Goal: Task Accomplishment & Management: Complete application form

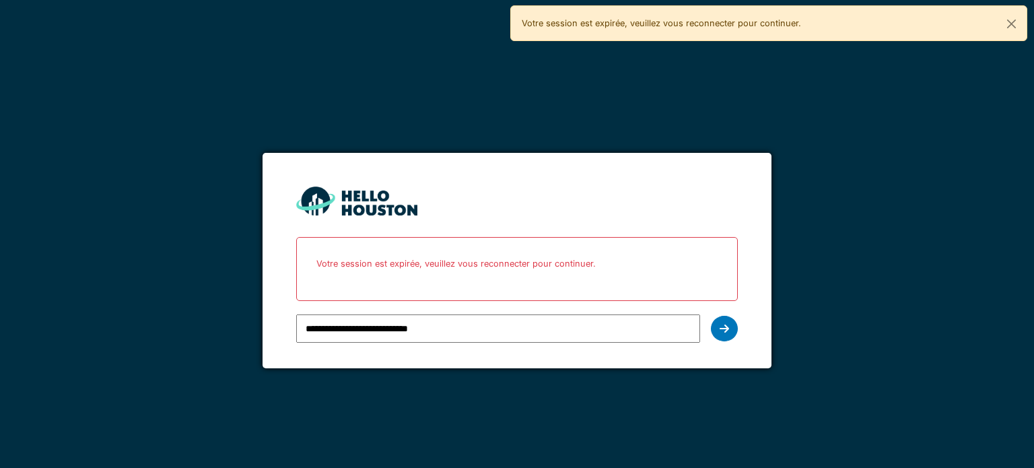
click at [398, 331] on input "**********" at bounding box center [497, 328] width 403 height 28
click at [718, 328] on div at bounding box center [724, 329] width 27 height 26
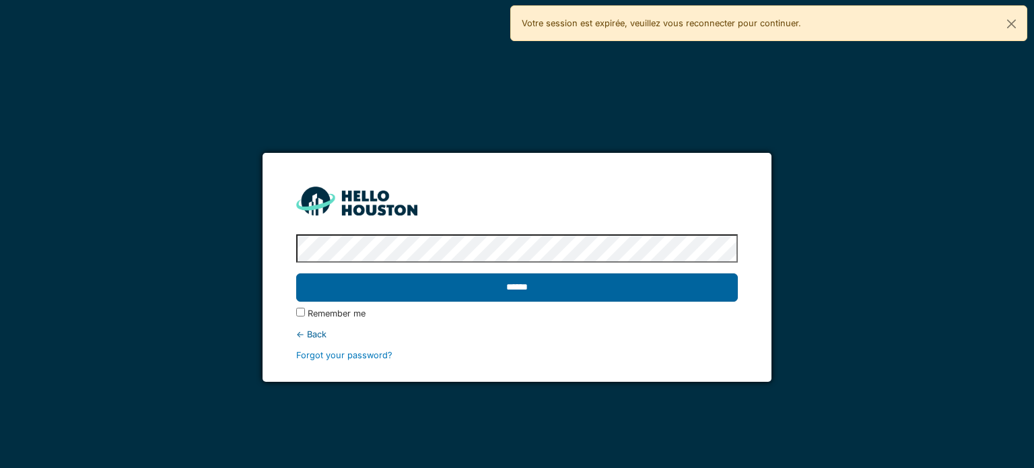
click at [479, 299] on input "******" at bounding box center [516, 287] width 441 height 28
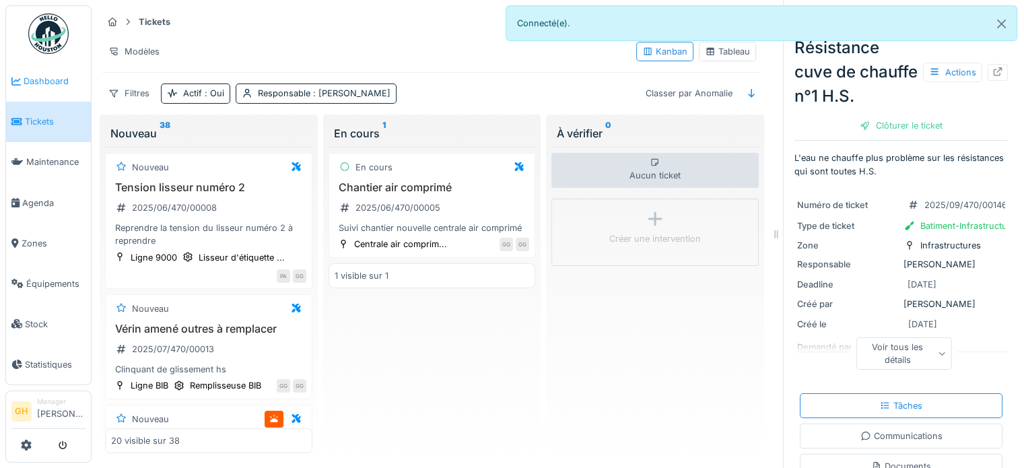
click at [48, 83] on span "Dashboard" at bounding box center [55, 81] width 62 height 13
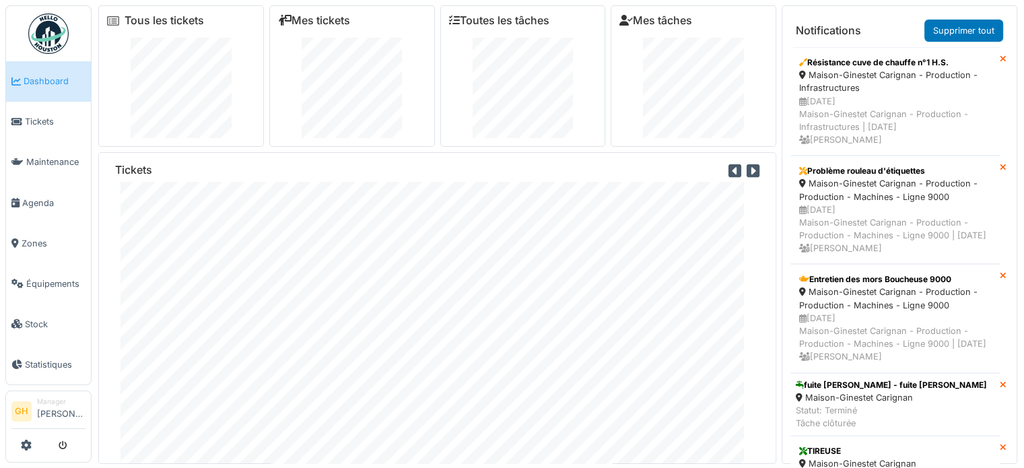
scroll to position [50, 0]
click at [38, 125] on span "Tickets" at bounding box center [55, 121] width 61 height 13
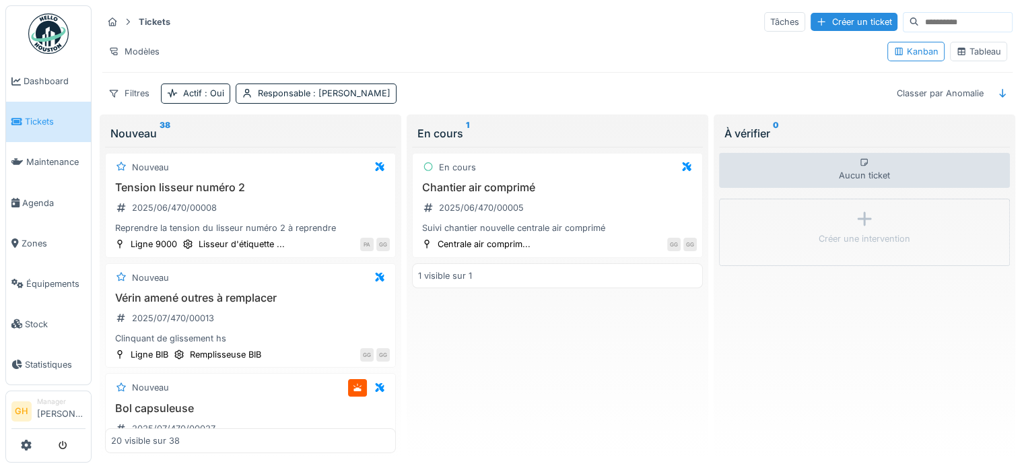
click at [966, 53] on div "Tableau" at bounding box center [978, 51] width 45 height 13
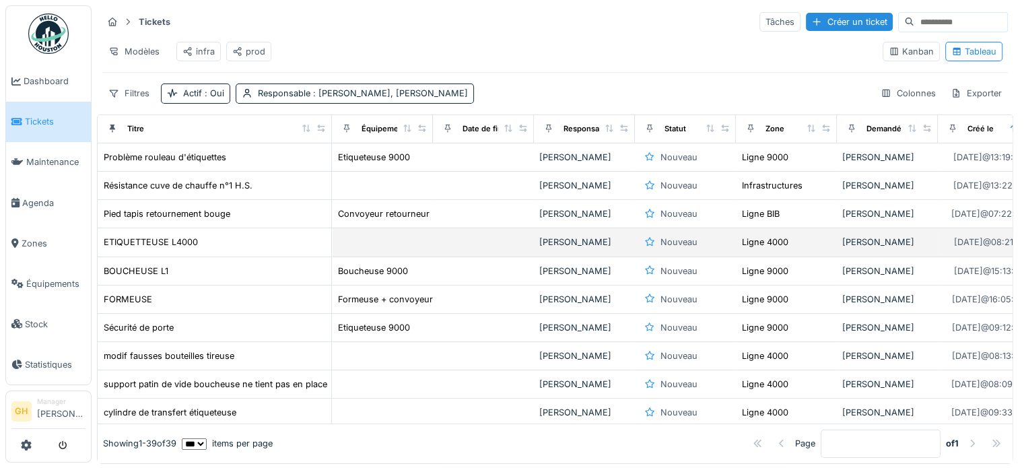
click at [388, 250] on td at bounding box center [382, 242] width 101 height 28
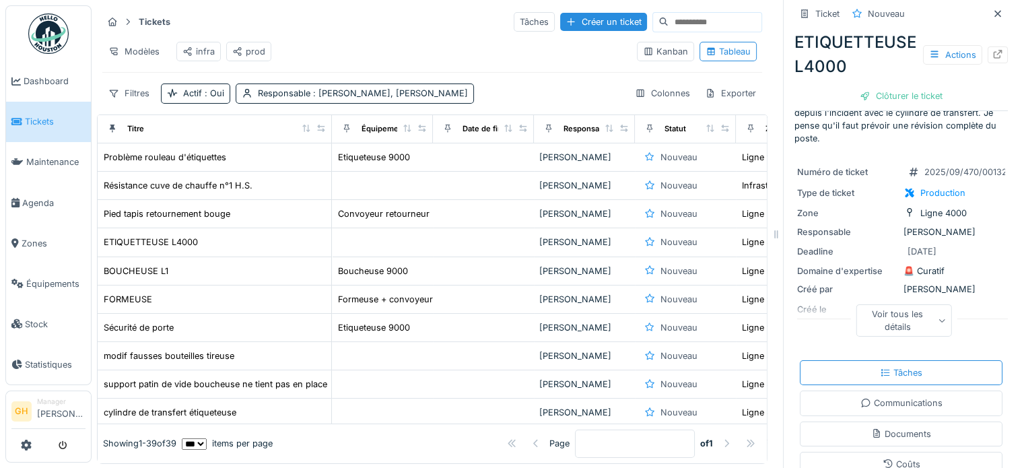
scroll to position [67, 0]
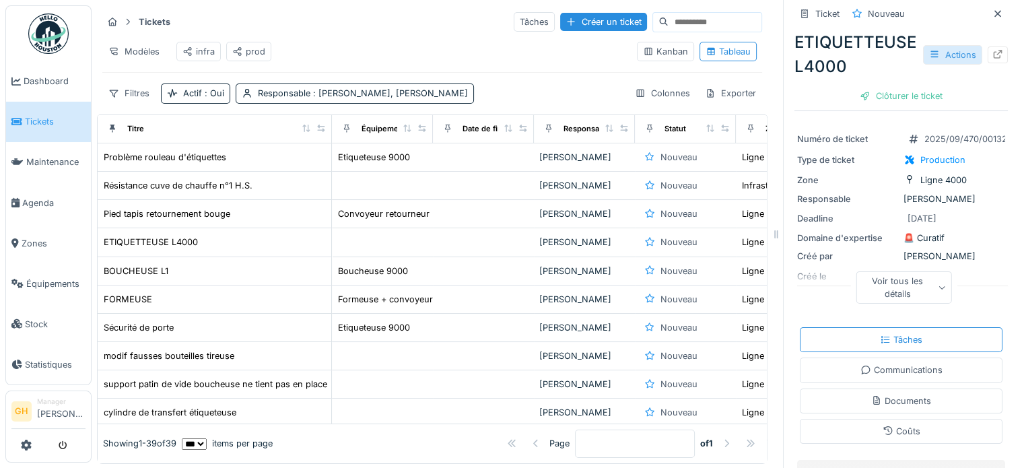
click at [934, 59] on div "Actions" at bounding box center [952, 55] width 59 height 20
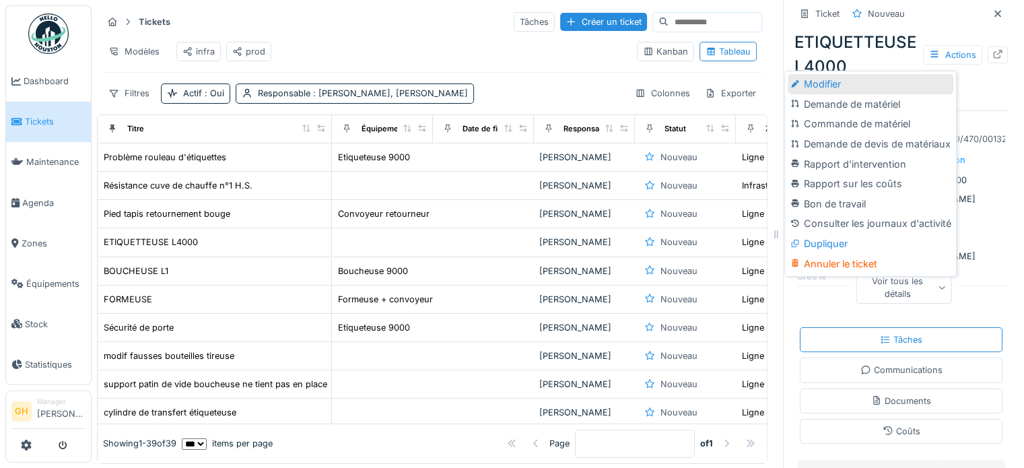
click at [837, 88] on div "Modifier" at bounding box center [871, 84] width 166 height 20
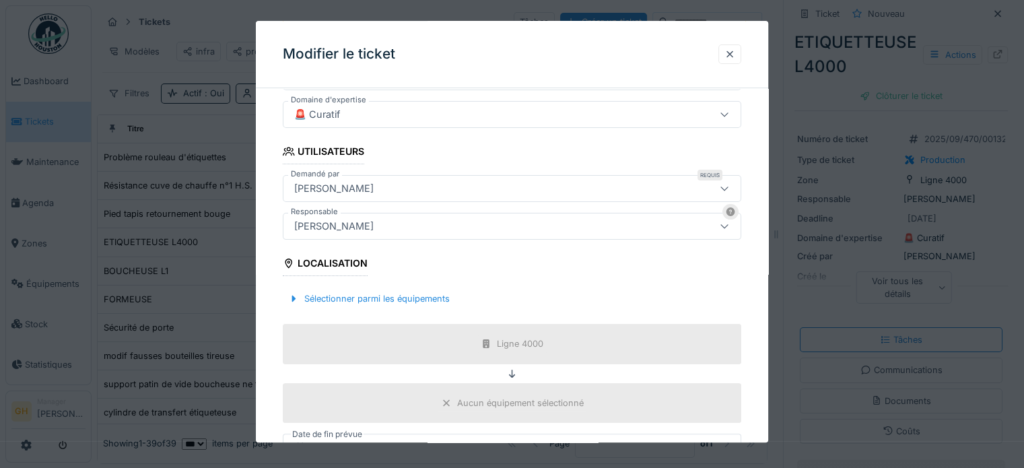
scroll to position [404, 0]
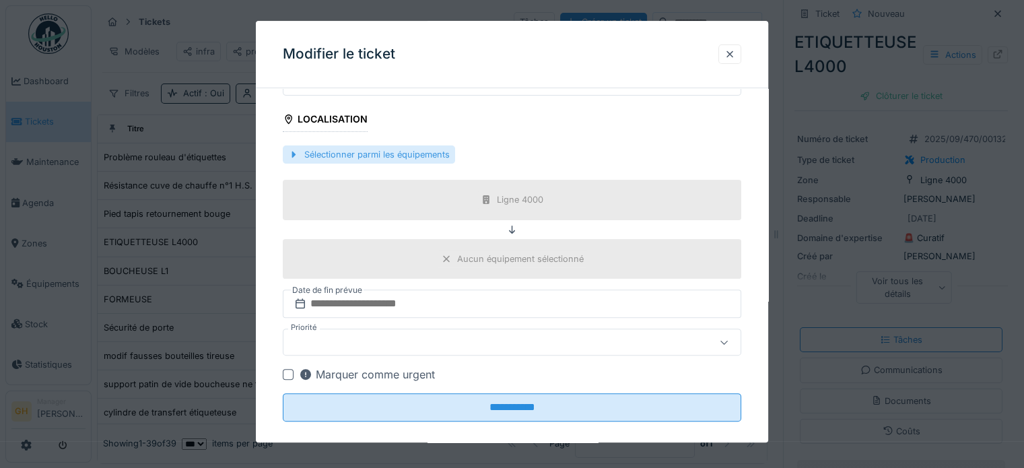
click at [374, 157] on div "Sélectionner parmi les équipements" at bounding box center [369, 154] width 172 height 18
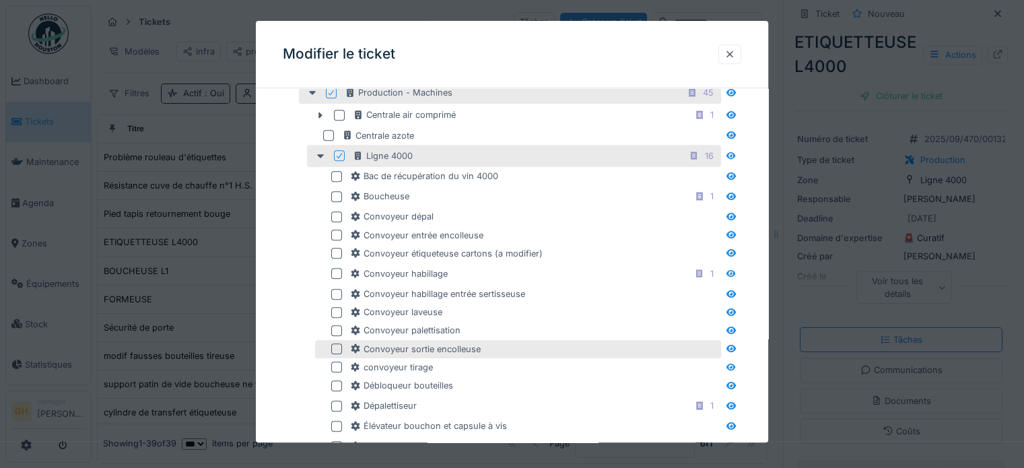
scroll to position [808, 0]
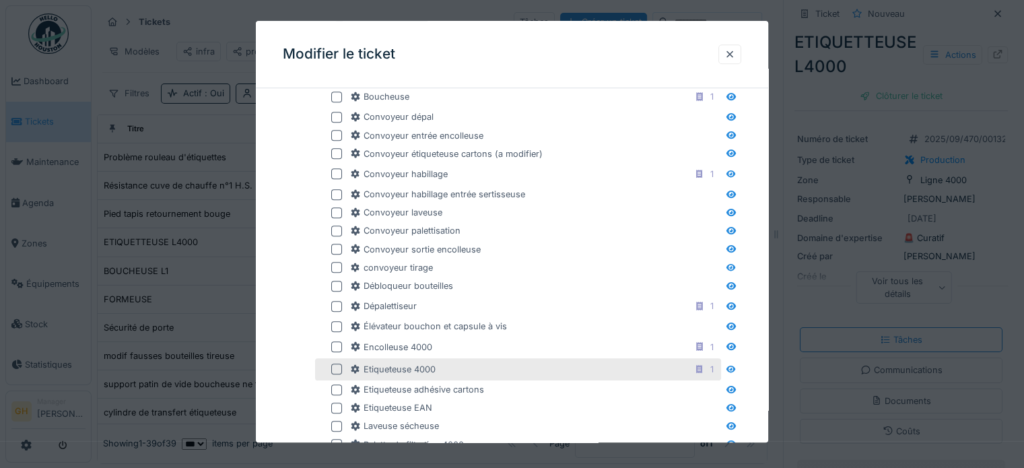
click at [339, 364] on div at bounding box center [336, 369] width 11 height 11
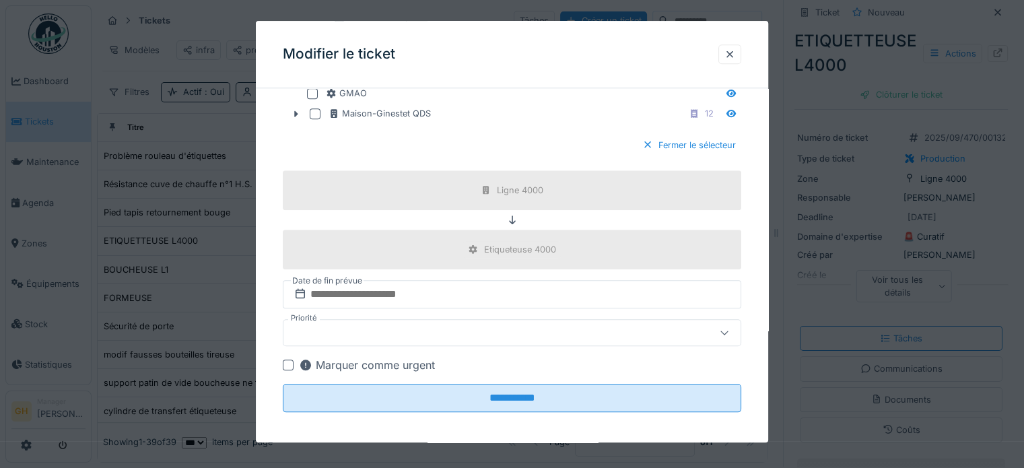
scroll to position [11, 0]
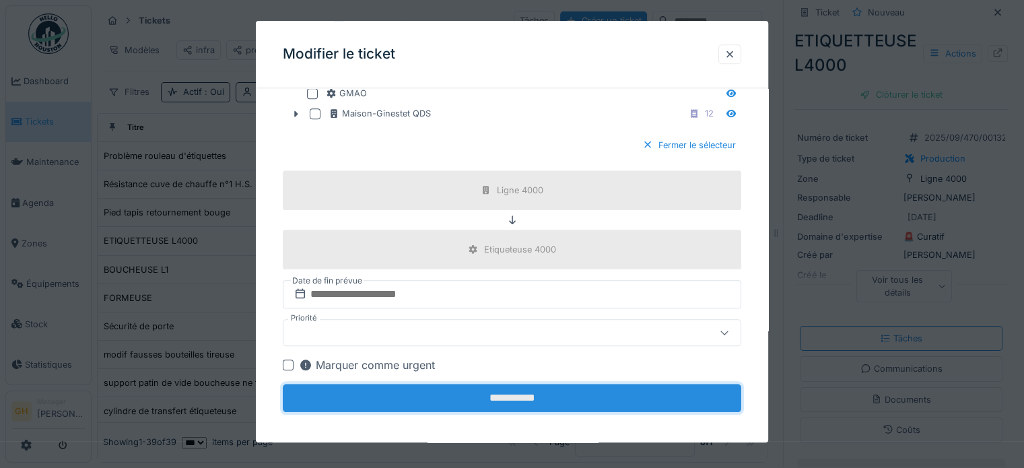
click at [514, 400] on input "**********" at bounding box center [512, 398] width 458 height 28
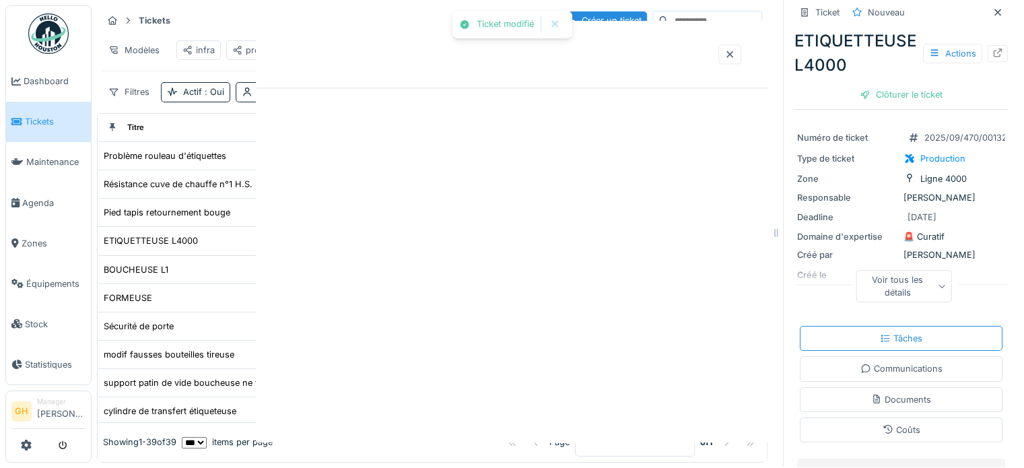
scroll to position [0, 0]
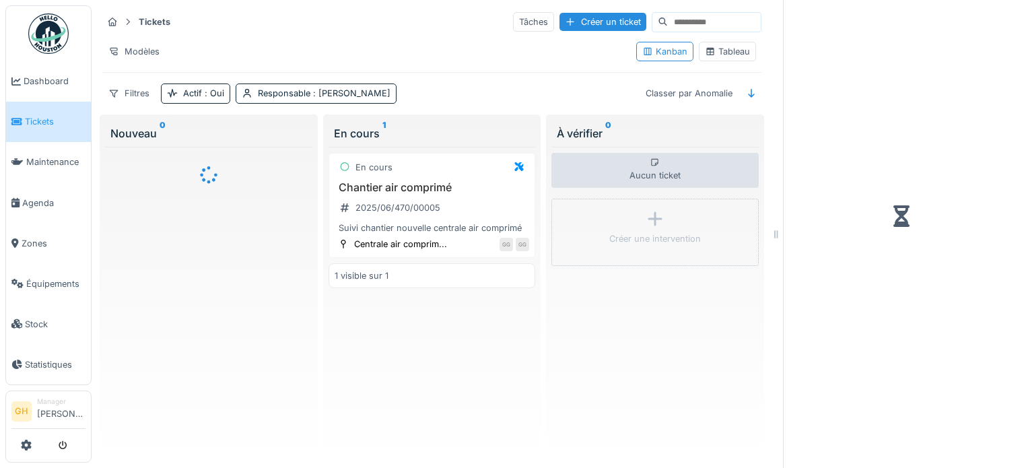
scroll to position [11, 0]
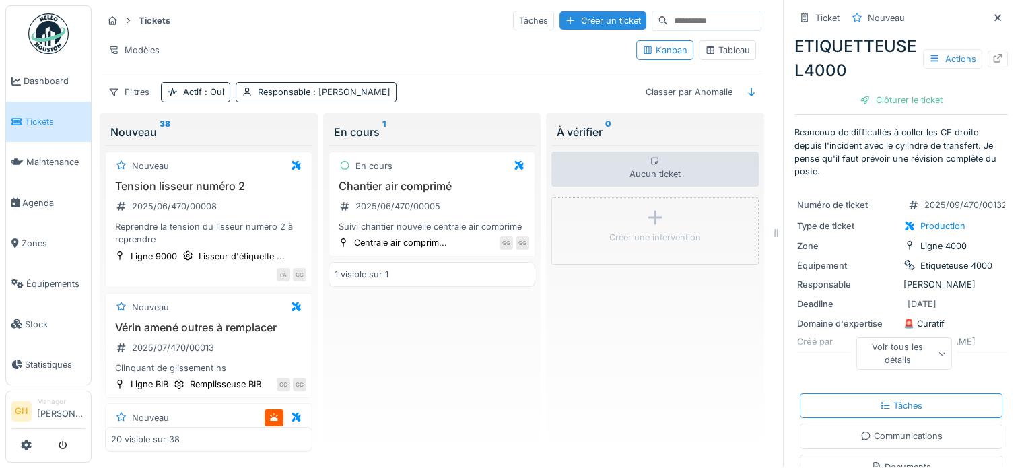
click at [706, 46] on icon at bounding box center [709, 49] width 7 height 7
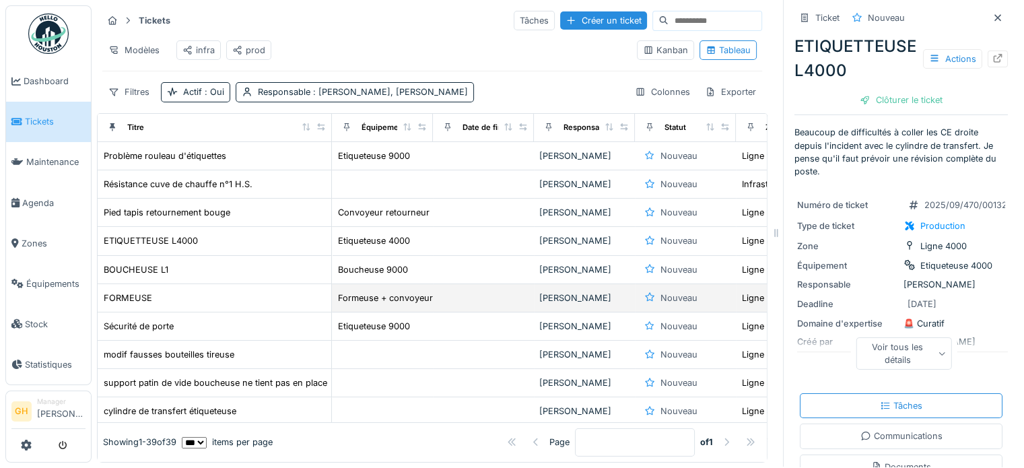
scroll to position [0, 0]
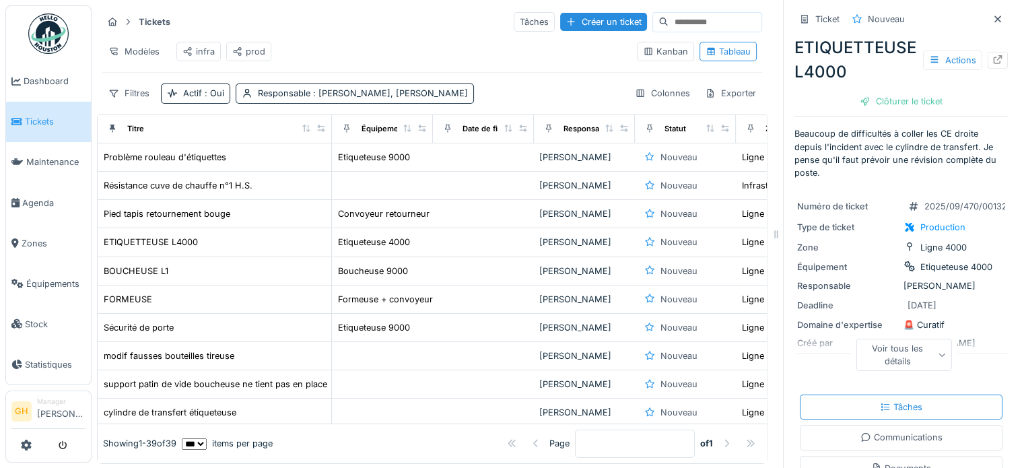
click at [248, 54] on div "prod" at bounding box center [248, 51] width 33 height 13
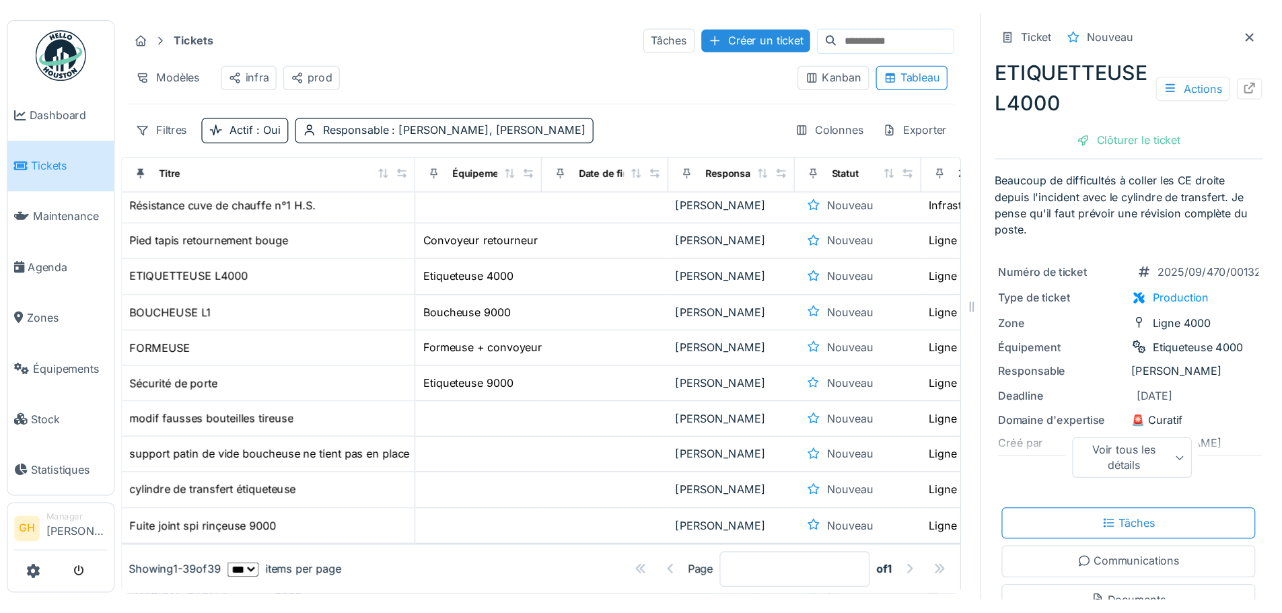
scroll to position [32, 0]
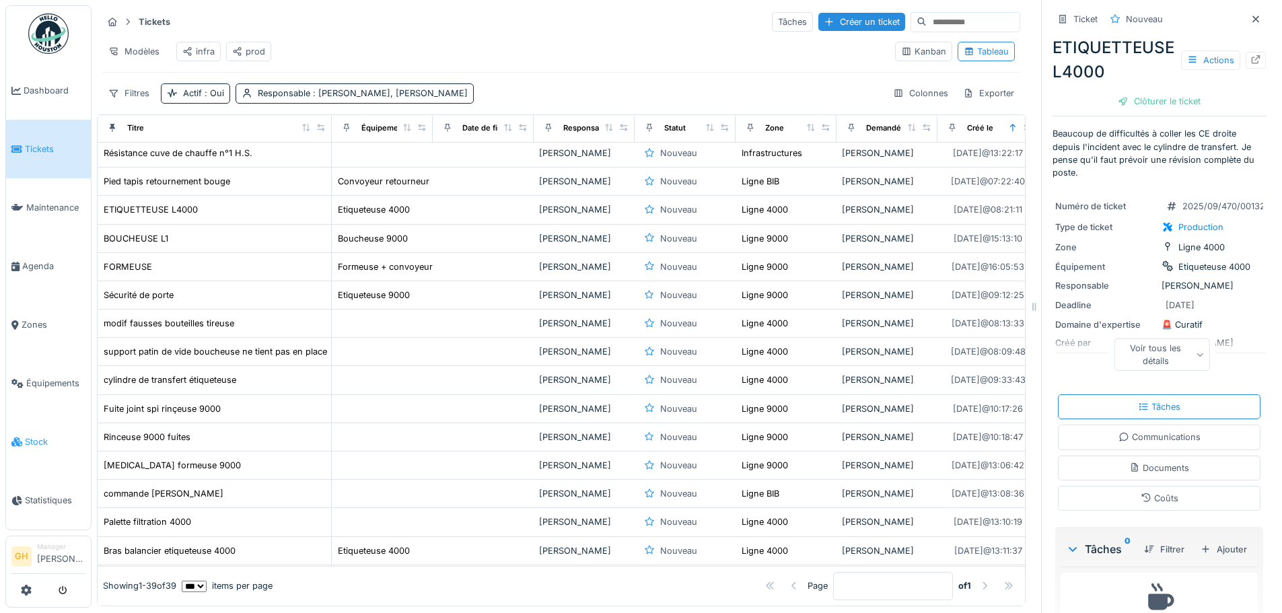
click at [57, 418] on link "Stock" at bounding box center [48, 442] width 85 height 59
click at [50, 436] on span "Stock" at bounding box center [55, 442] width 61 height 13
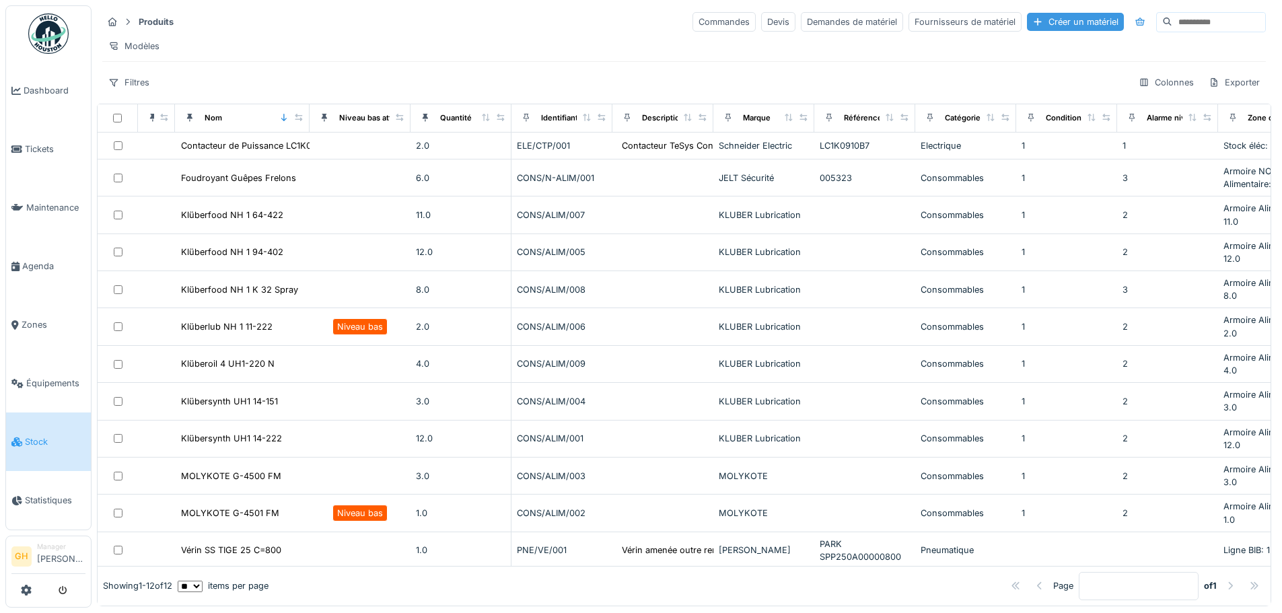
click at [1037, 18] on div "Créer un matériel" at bounding box center [1075, 22] width 97 height 18
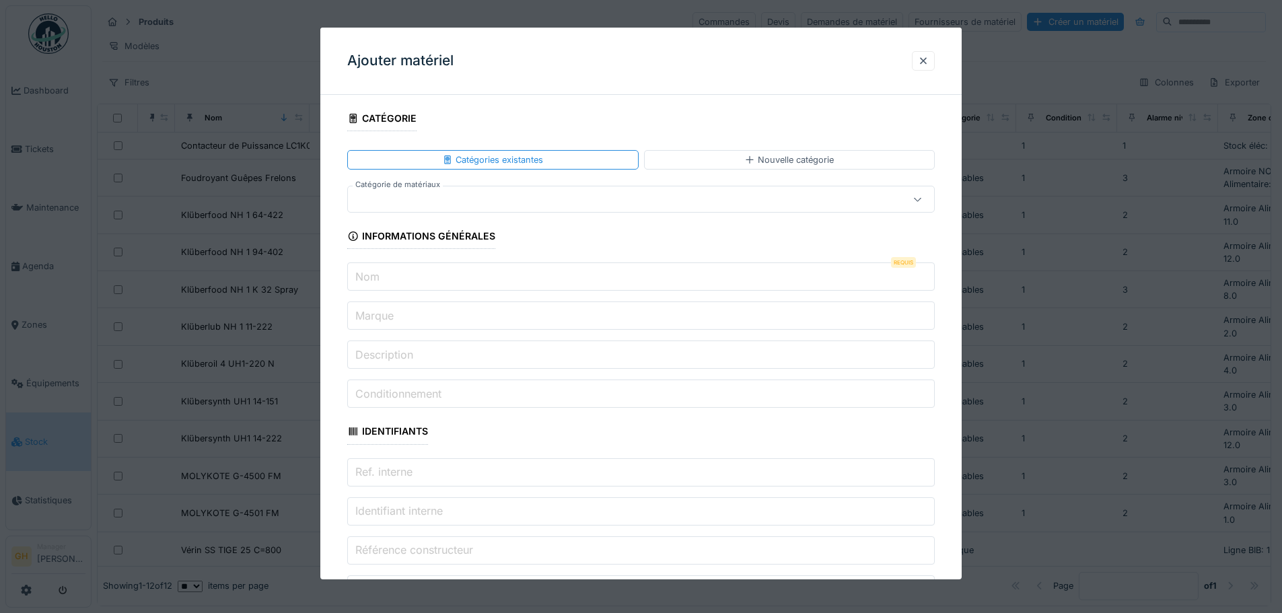
click at [614, 197] on div at bounding box center [606, 199] width 507 height 15
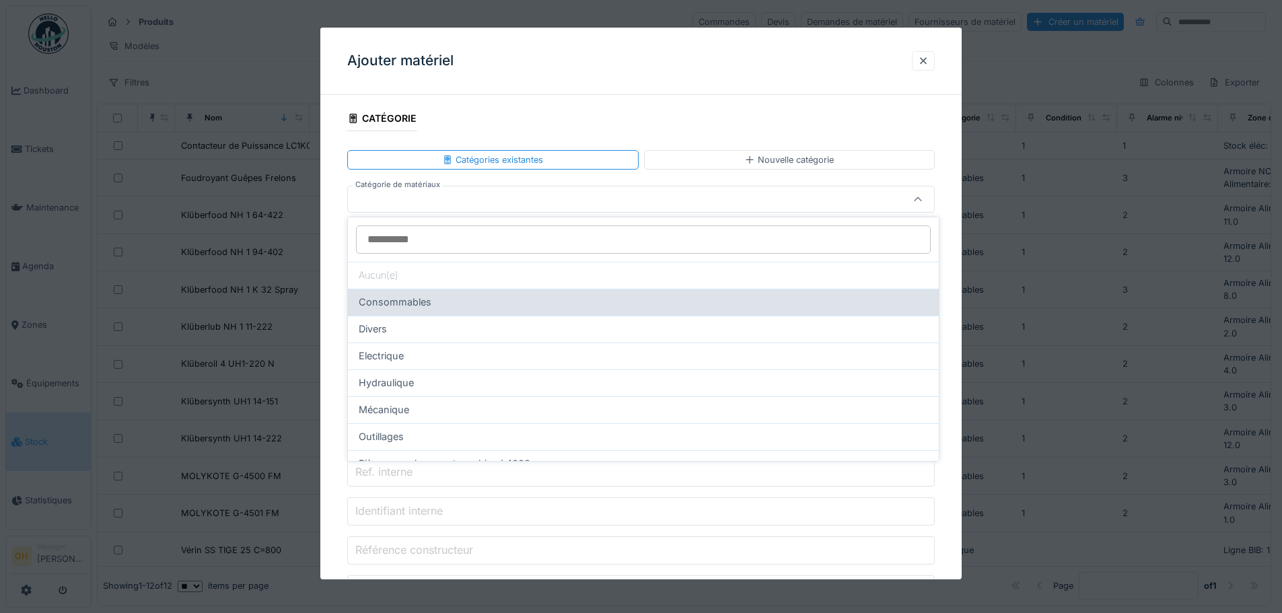
click at [539, 300] on div "Consommables" at bounding box center [643, 302] width 569 height 15
type input "****"
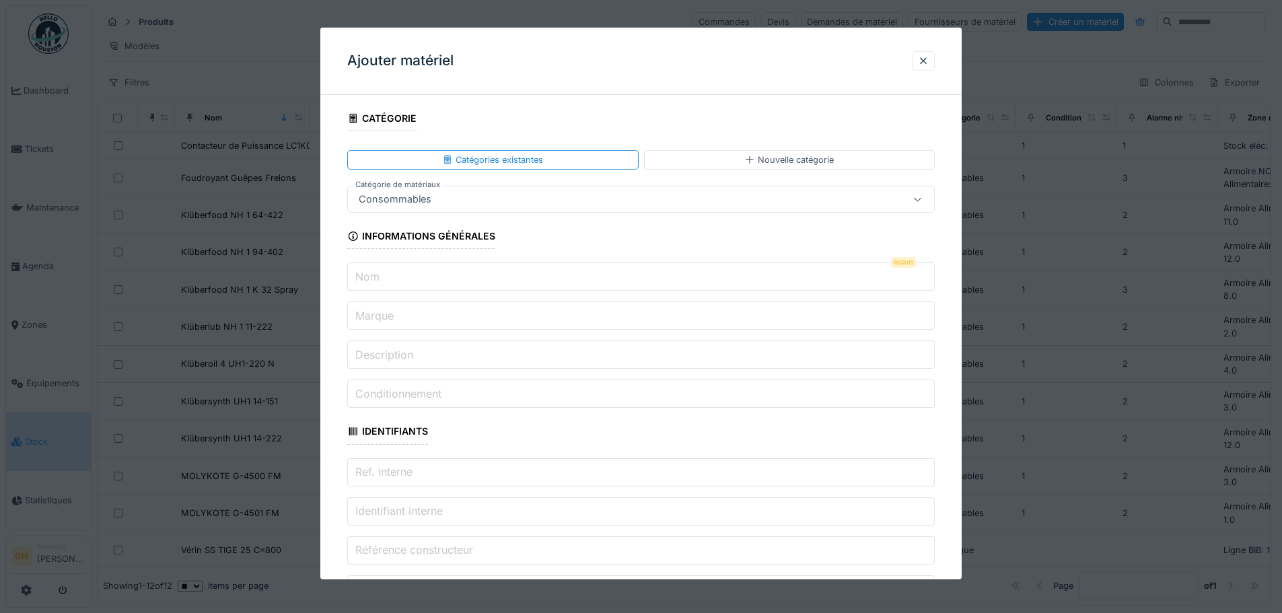
click at [437, 283] on input "Nom" at bounding box center [641, 277] width 588 height 28
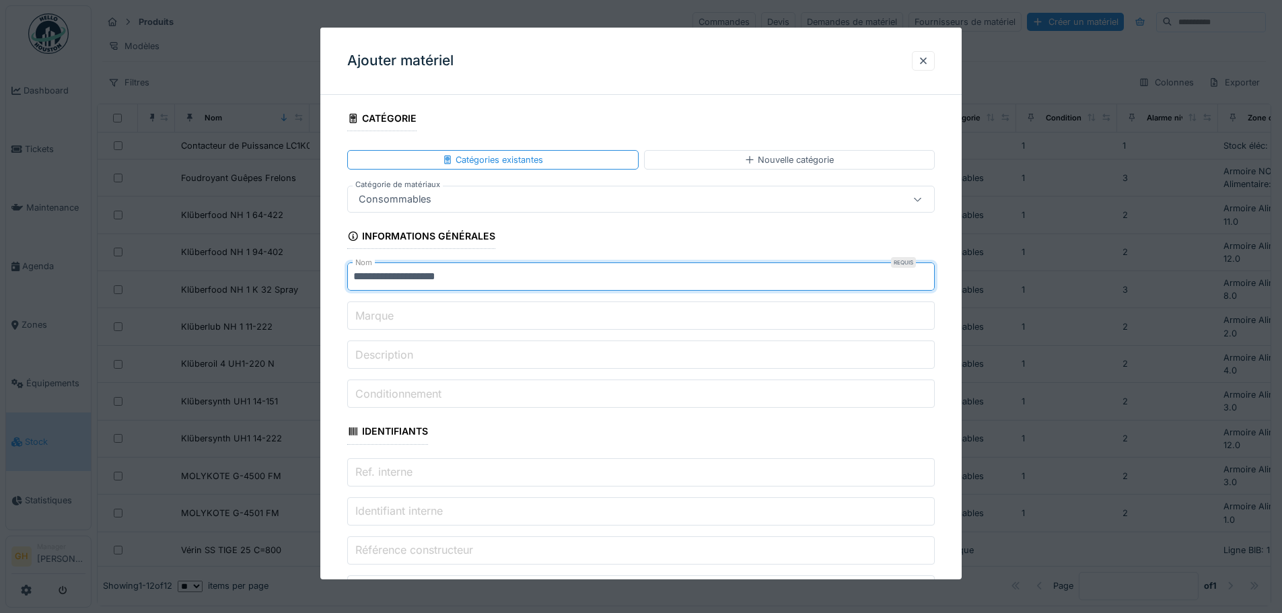
type input "**********"
click at [461, 322] on input "Marque" at bounding box center [641, 316] width 588 height 28
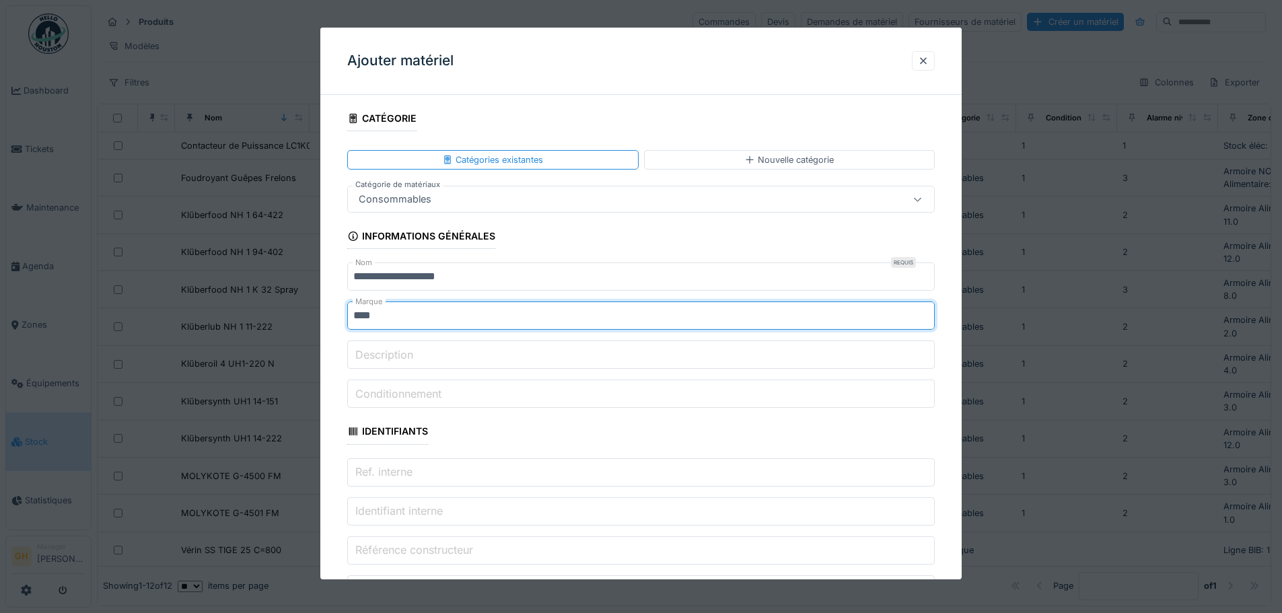
type input "****"
click at [377, 351] on label "Description" at bounding box center [384, 355] width 63 height 16
click at [377, 351] on input "Description" at bounding box center [641, 355] width 588 height 28
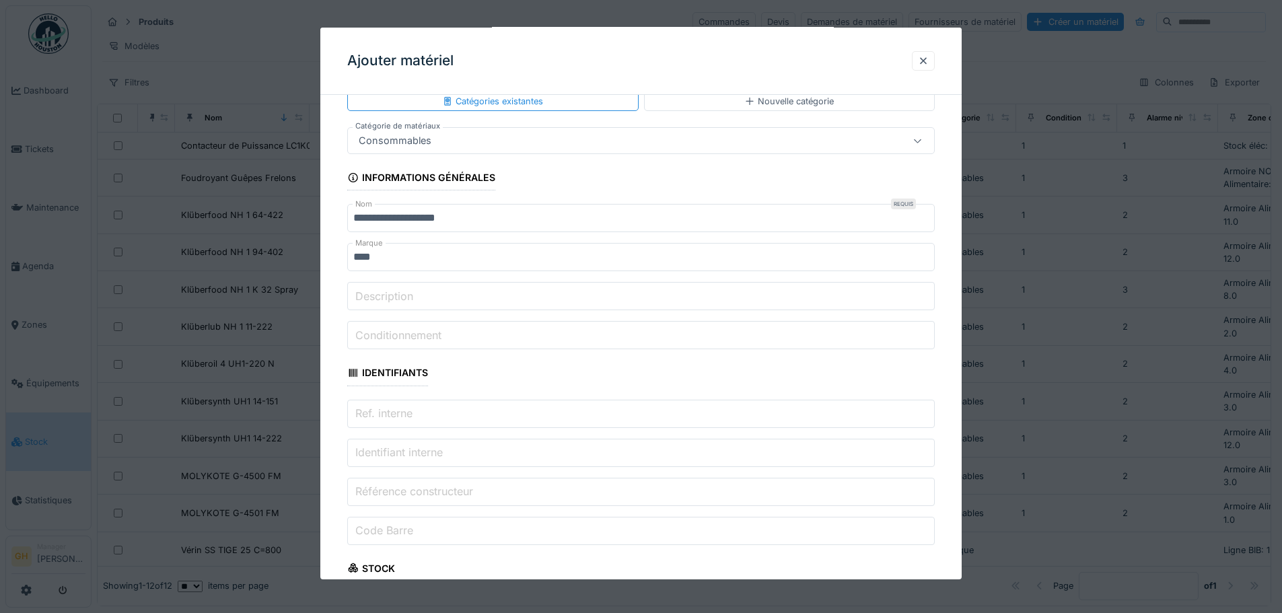
scroll to position [135, 0]
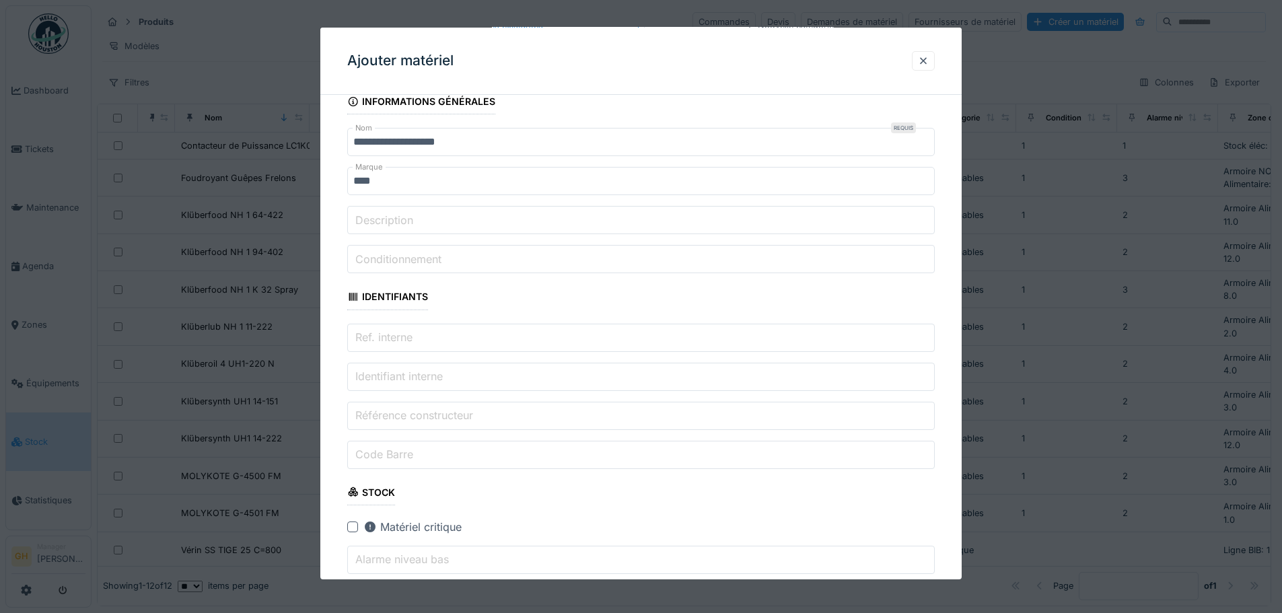
click at [462, 259] on input "Conditionnement" at bounding box center [641, 259] width 588 height 28
type input "*"
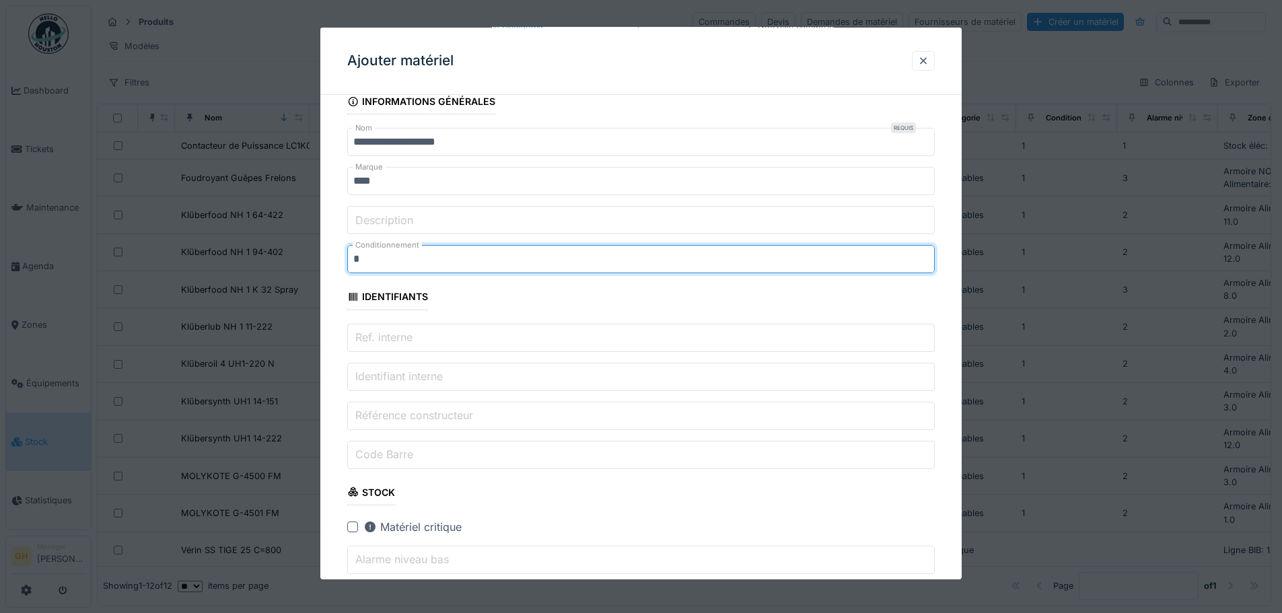
click at [453, 352] on fieldset "**********" at bounding box center [641, 562] width 588 height 1183
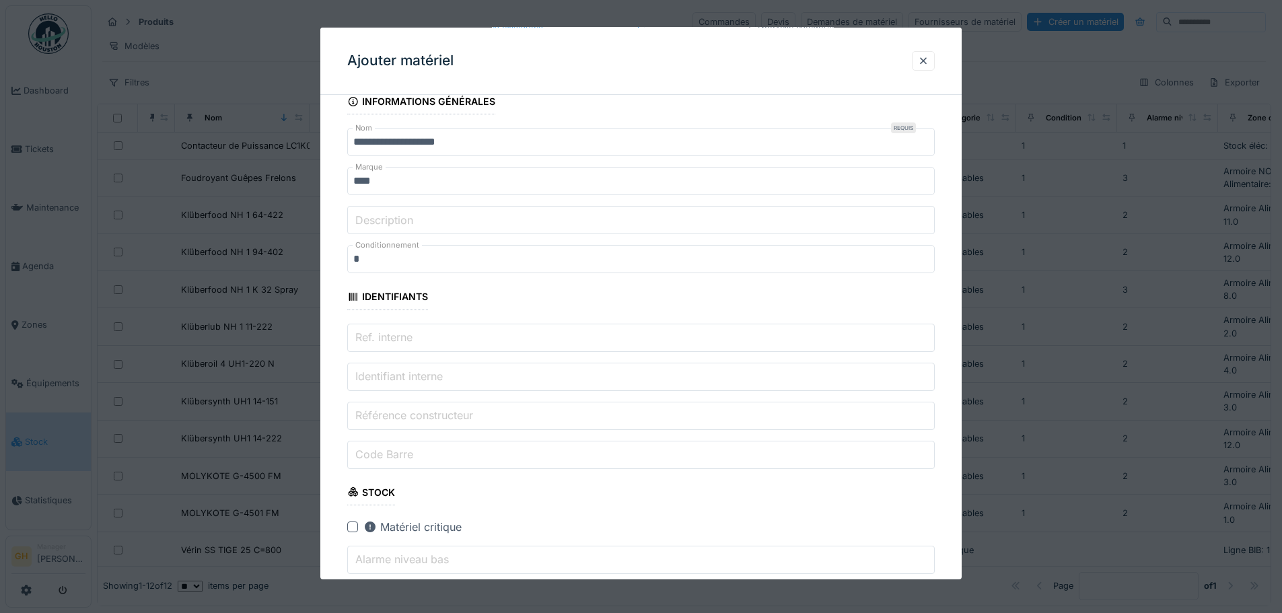
click at [450, 342] on input "Ref. interne" at bounding box center [641, 338] width 588 height 28
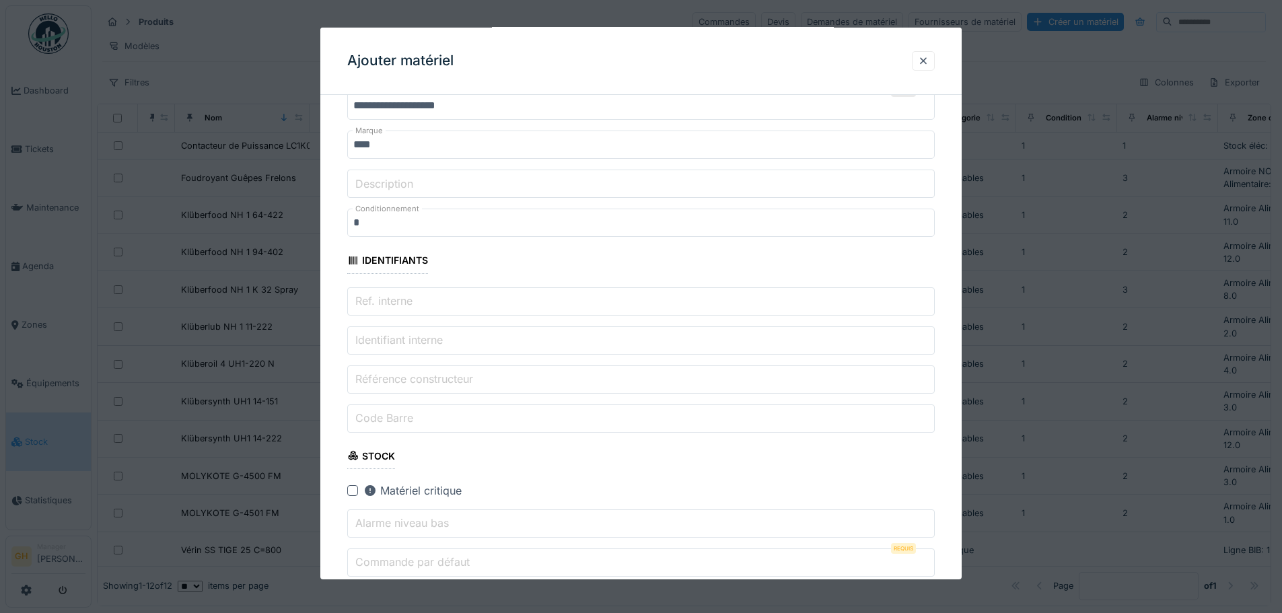
scroll to position [202, 0]
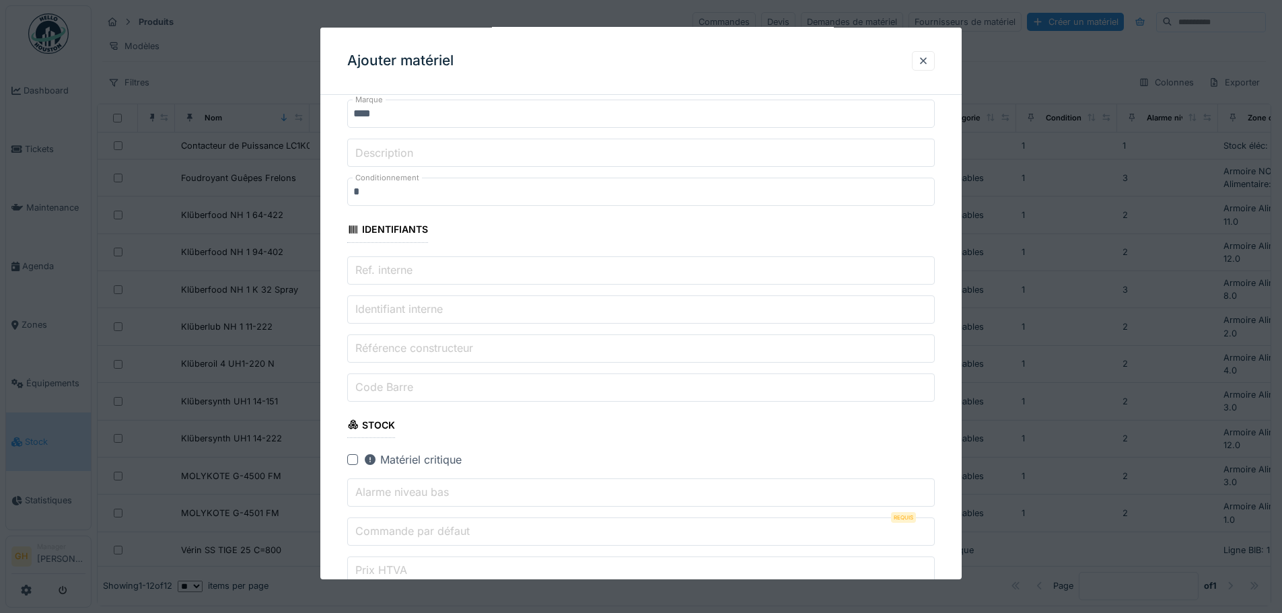
click at [444, 304] on label "Identifiant interne" at bounding box center [399, 309] width 93 height 16
click at [444, 304] on input "Identifiant interne" at bounding box center [641, 309] width 588 height 28
drag, startPoint x: 380, startPoint y: 259, endPoint x: 380, endPoint y: 267, distance: 7.4
click at [380, 260] on input "Ref. interne" at bounding box center [641, 270] width 588 height 28
click at [383, 307] on label "Identifiant interne" at bounding box center [399, 309] width 93 height 16
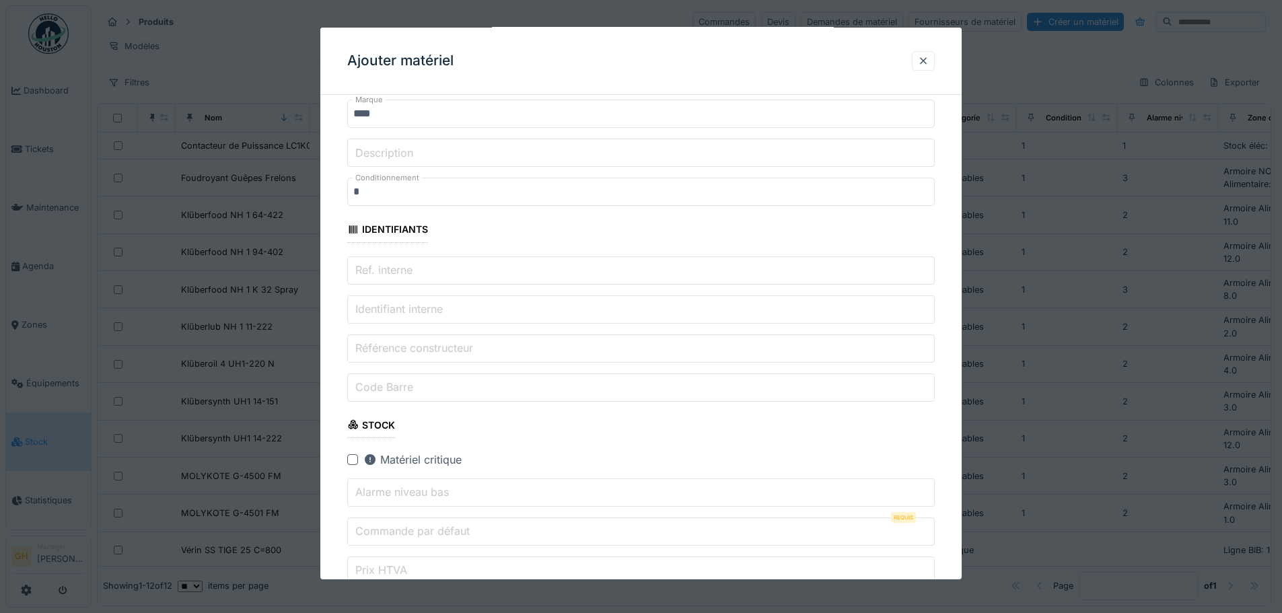
click at [383, 307] on input "Identifiant interne" at bounding box center [641, 309] width 588 height 28
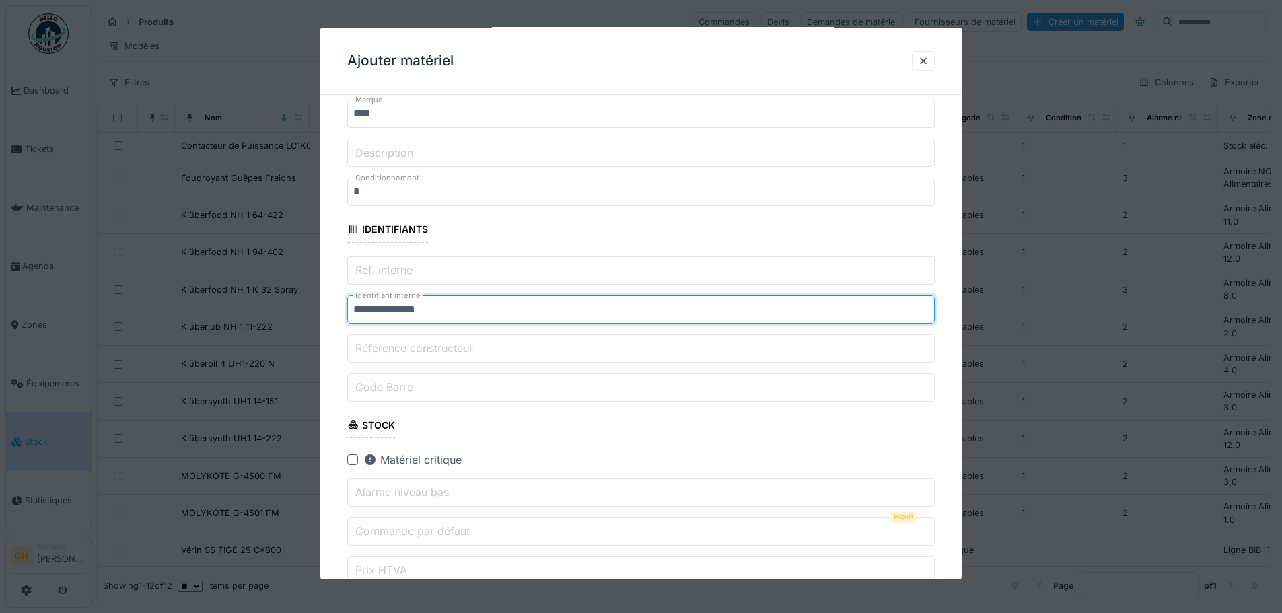
type input "**********"
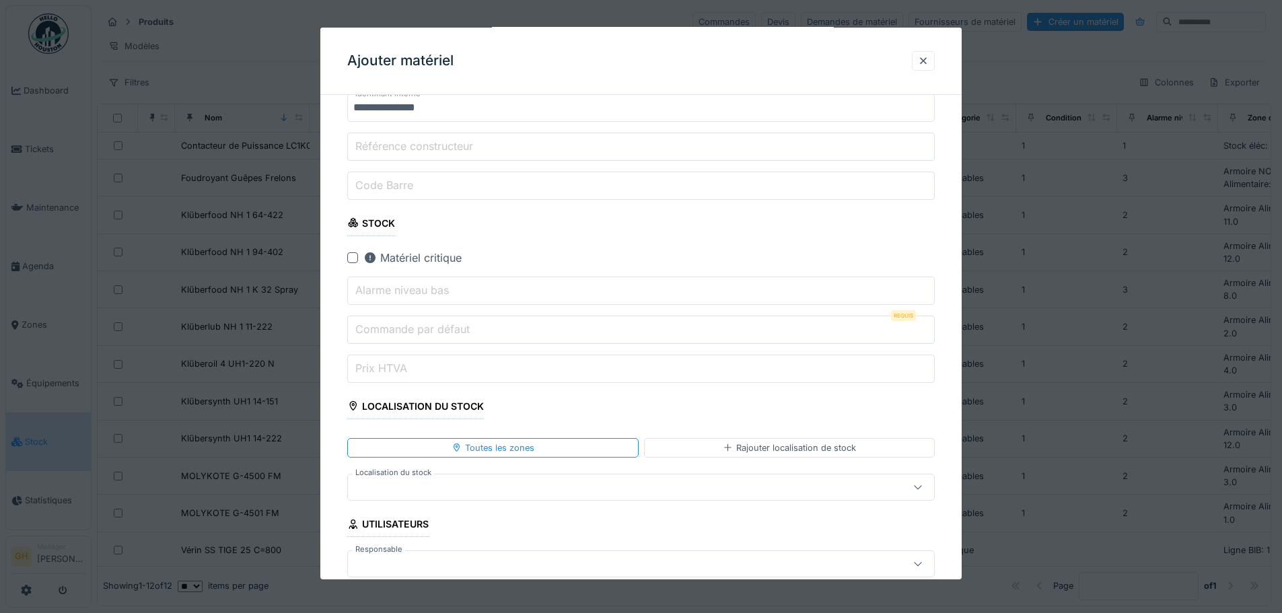
scroll to position [337, 0]
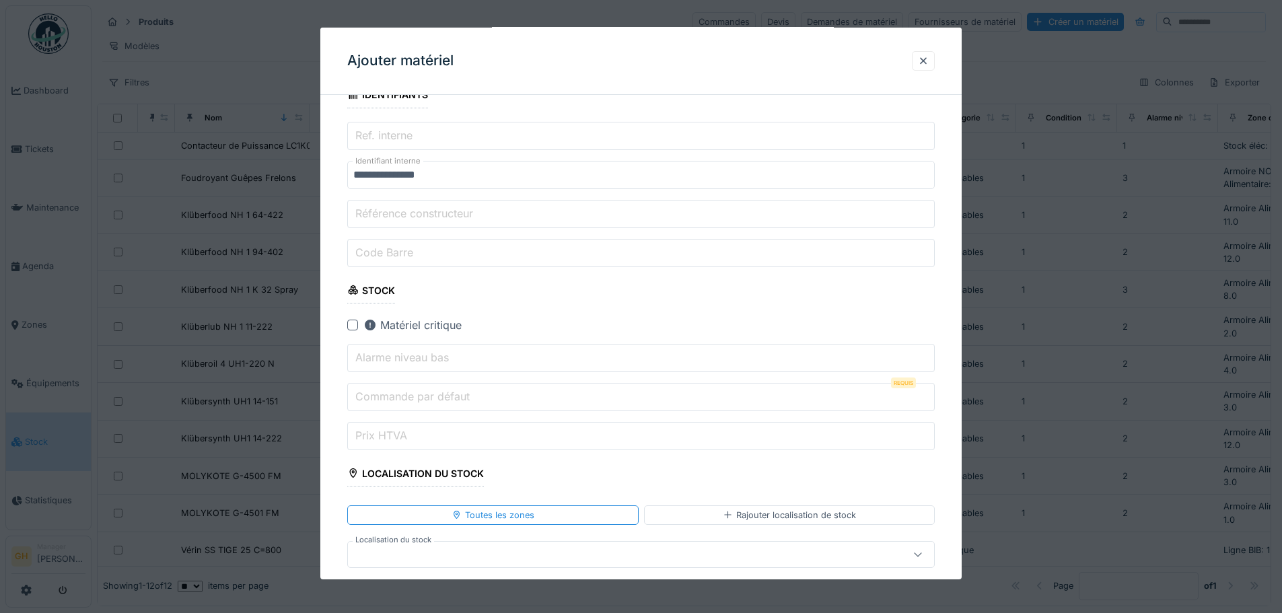
click at [481, 360] on input "Alarme niveau bas" at bounding box center [641, 358] width 588 height 28
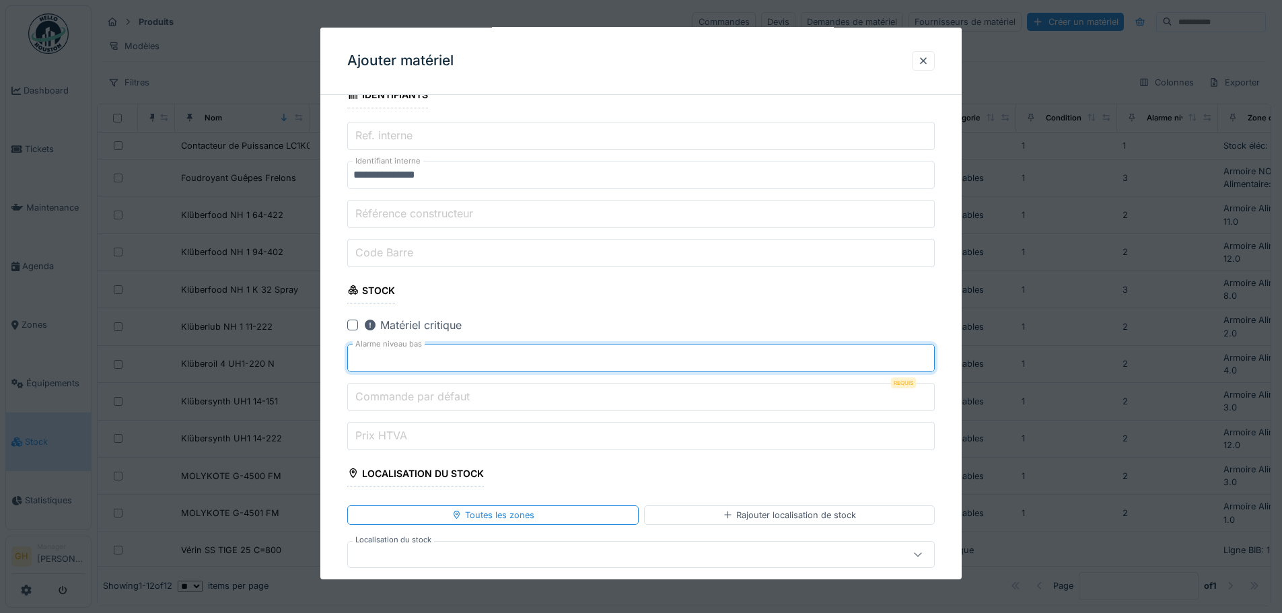
type input "*"
click at [929, 355] on input "*" at bounding box center [641, 358] width 588 height 28
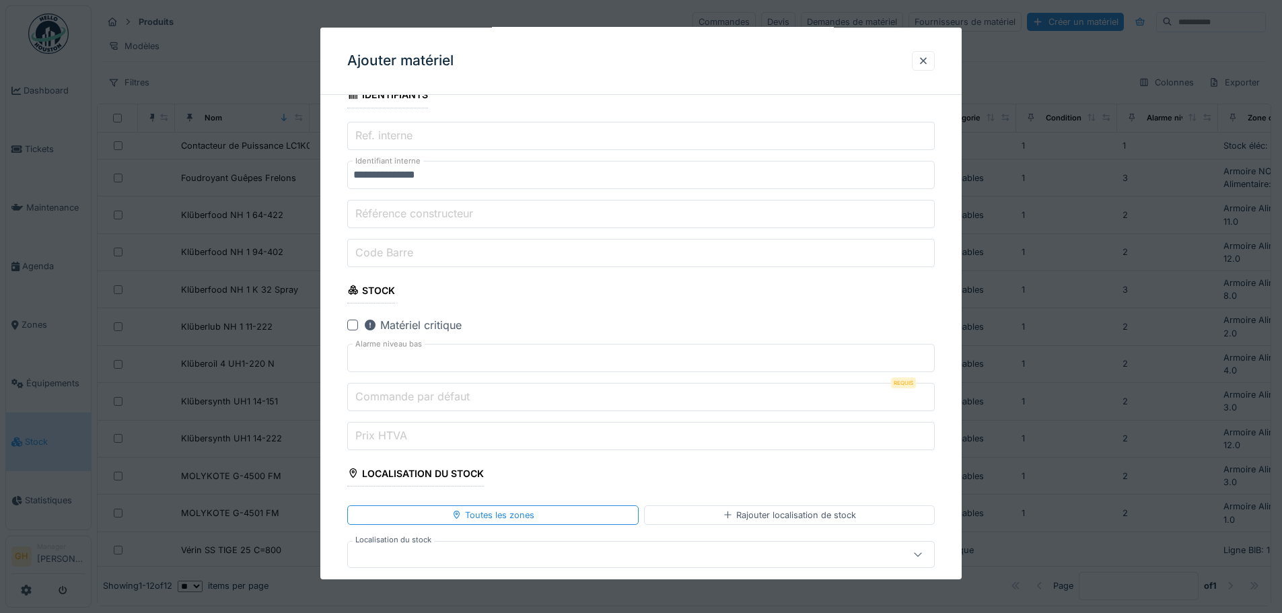
click at [484, 396] on input "Commande par défaut" at bounding box center [641, 397] width 588 height 28
click at [930, 394] on input "*" at bounding box center [641, 397] width 588 height 28
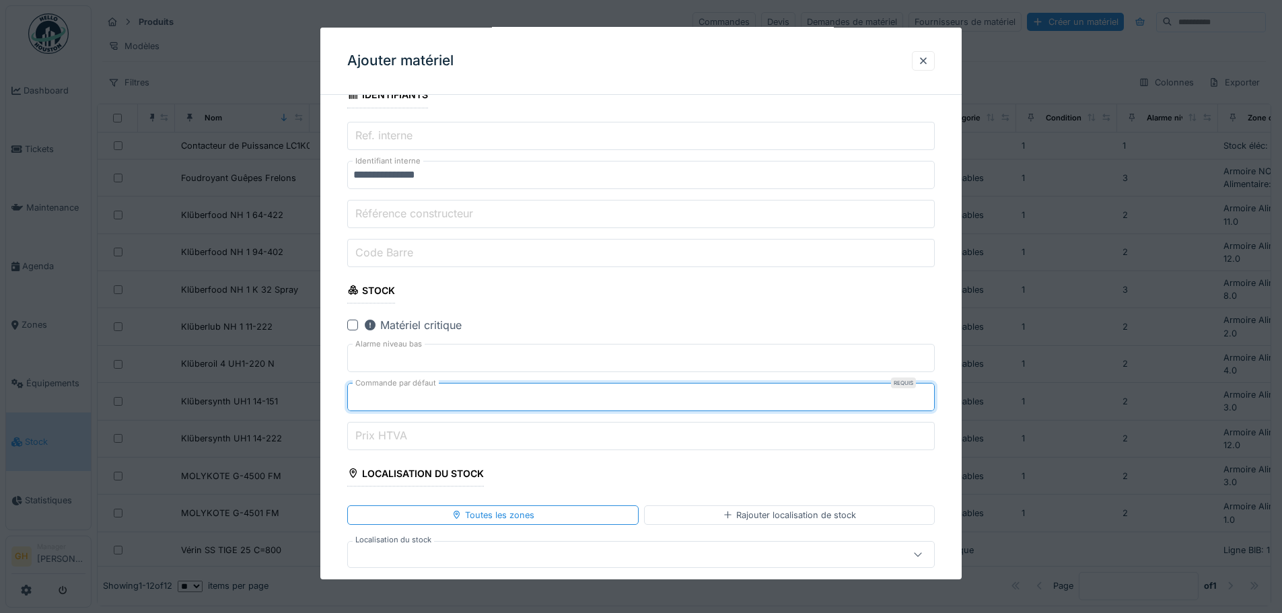
type input "*"
click at [930, 394] on input "*" at bounding box center [641, 397] width 588 height 28
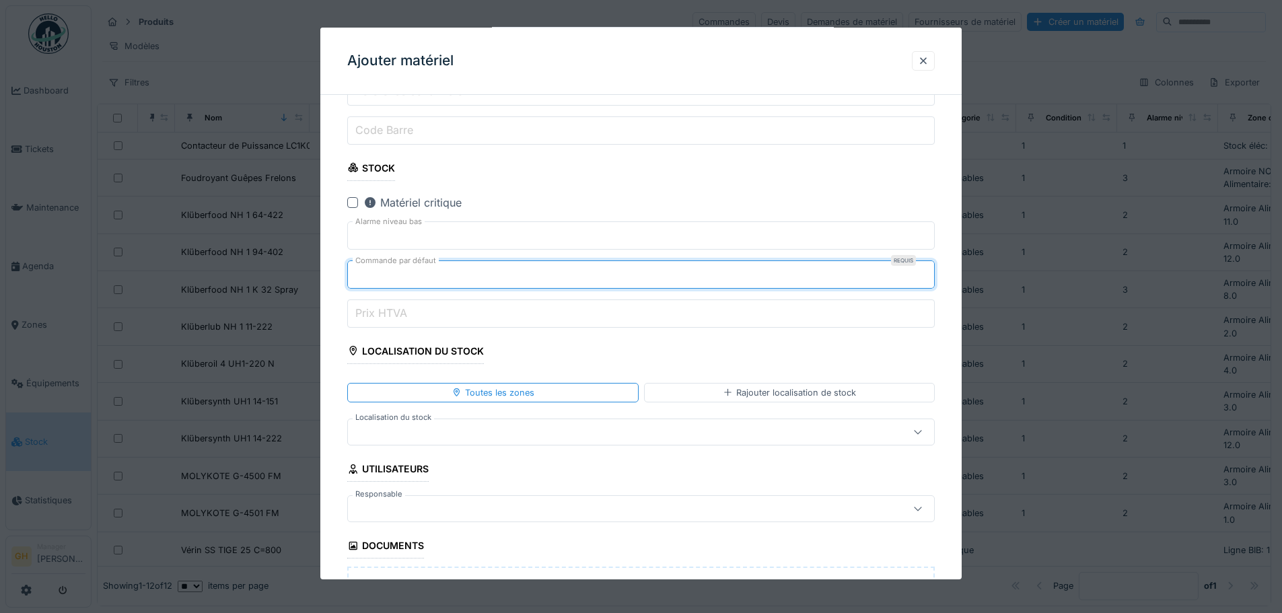
scroll to position [471, 0]
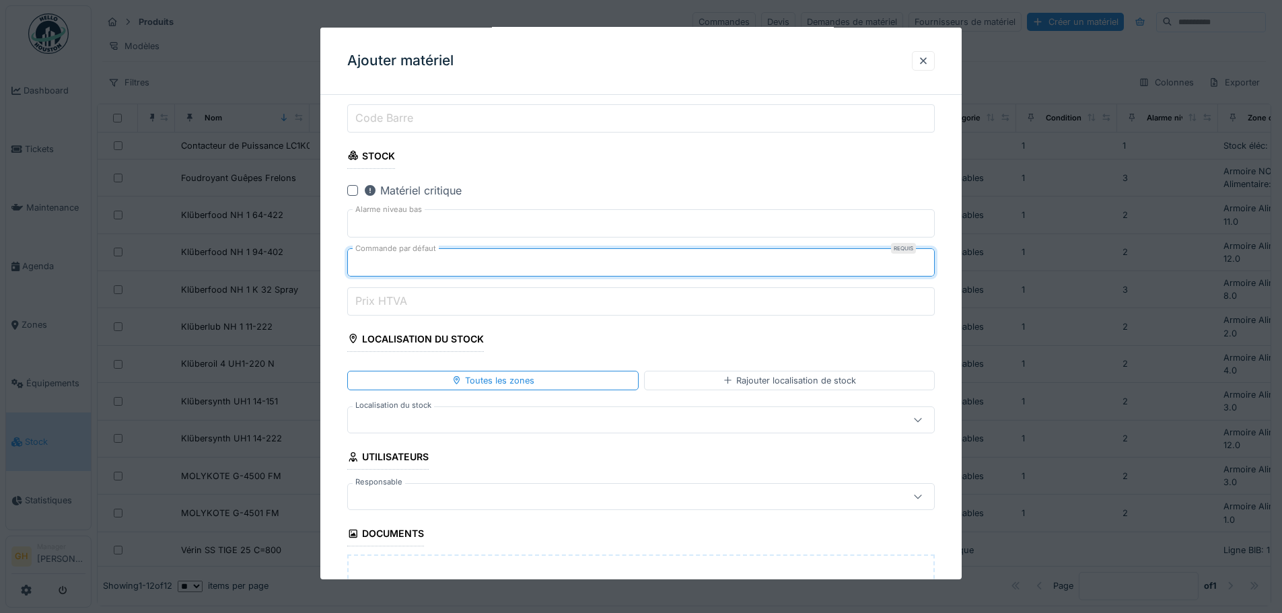
click at [471, 427] on div at bounding box center [641, 420] width 588 height 27
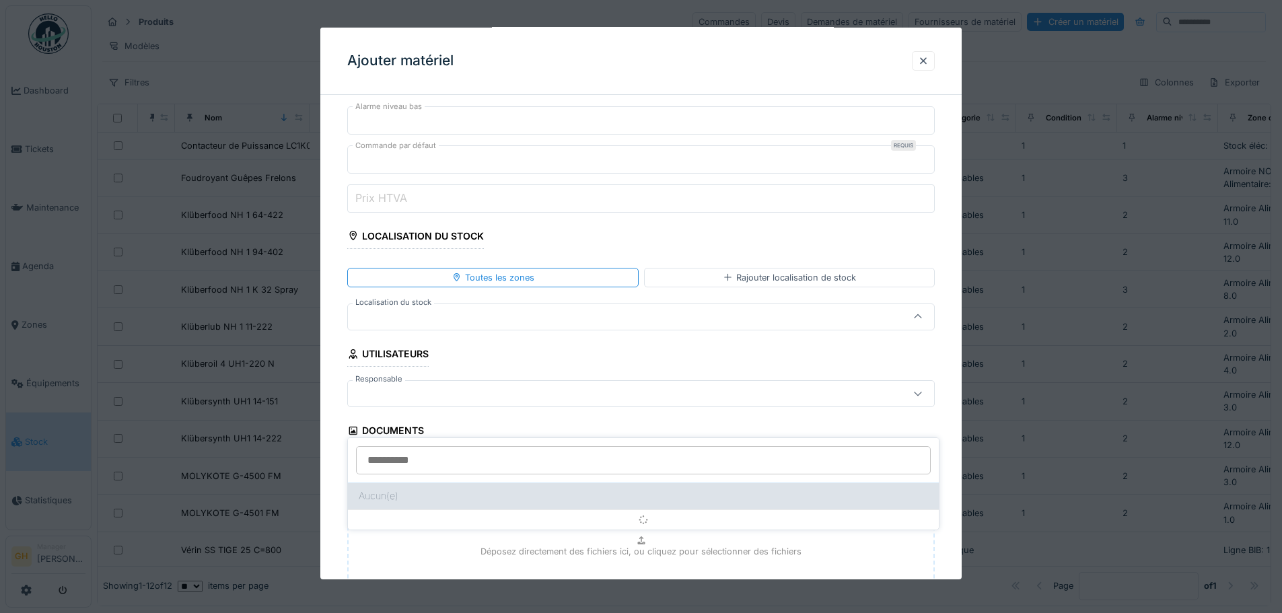
scroll to position [588, 0]
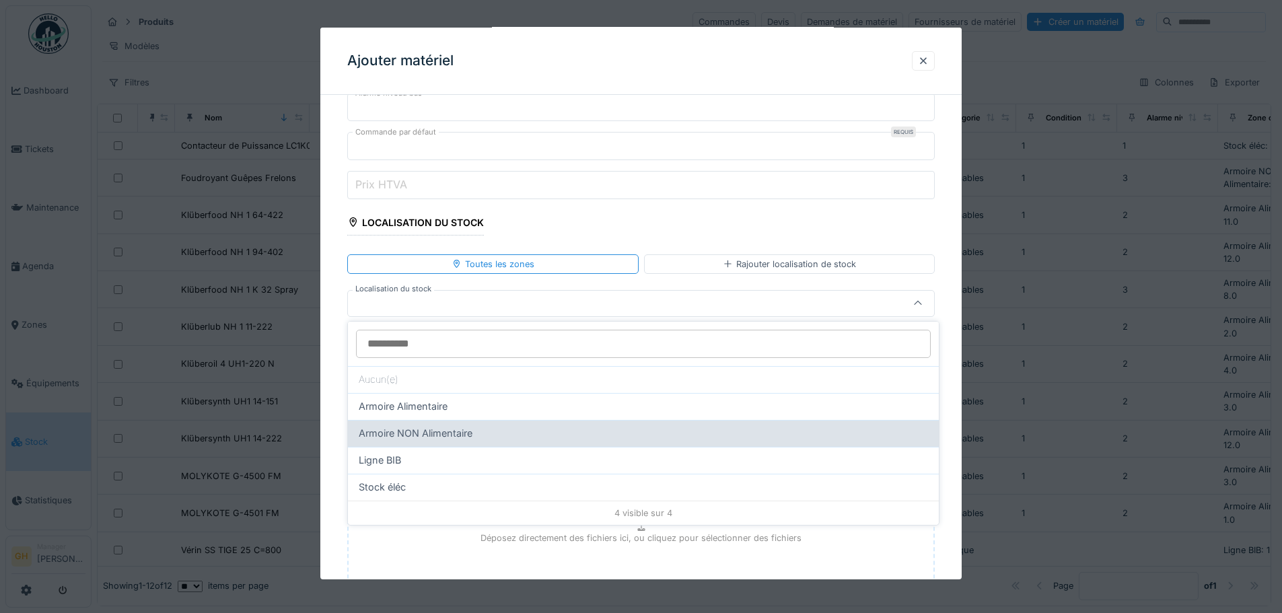
click at [470, 429] on span "Armoire NON Alimentaire" at bounding box center [416, 433] width 114 height 15
type input "*****"
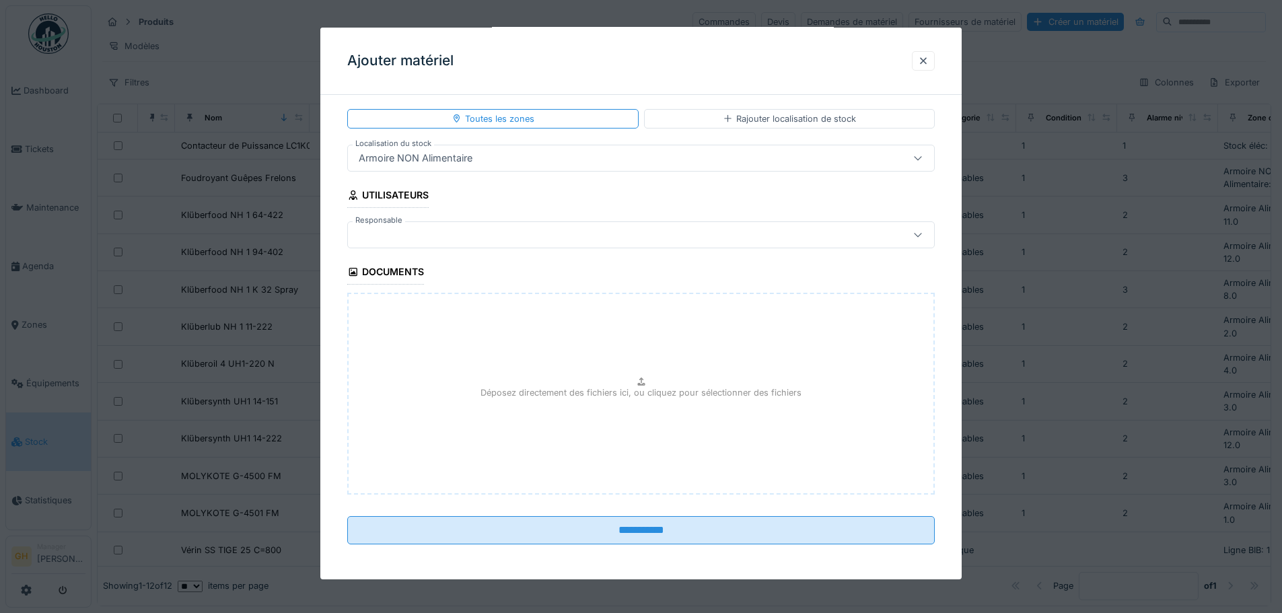
scroll to position [736, 0]
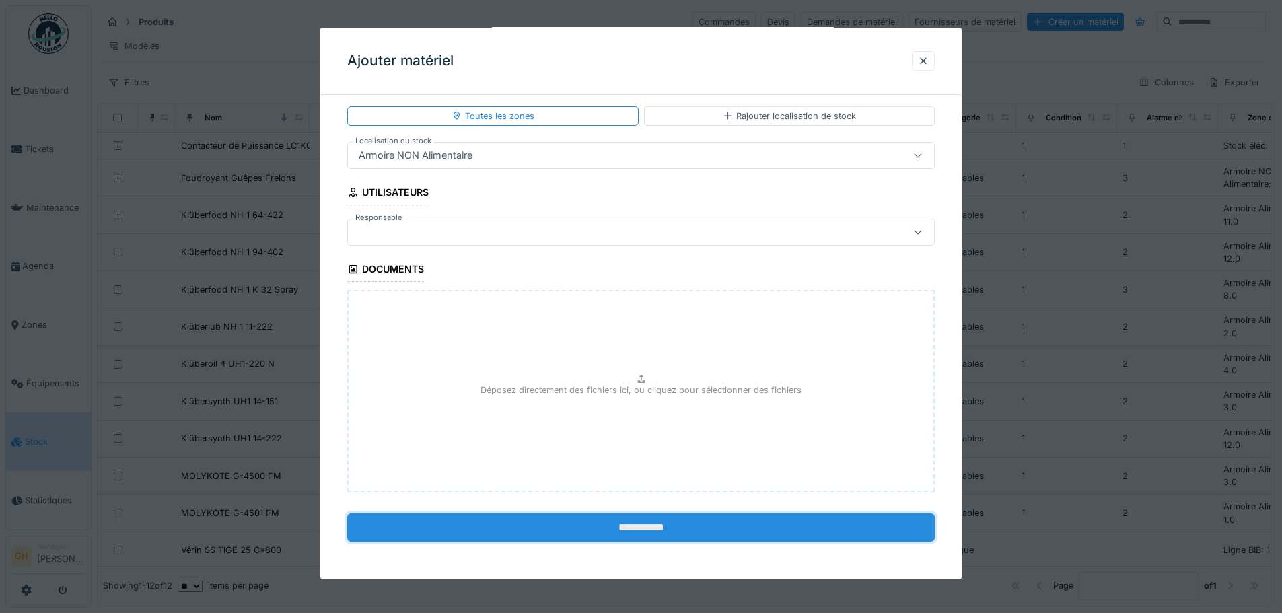
click at [592, 533] on input "**********" at bounding box center [641, 528] width 588 height 28
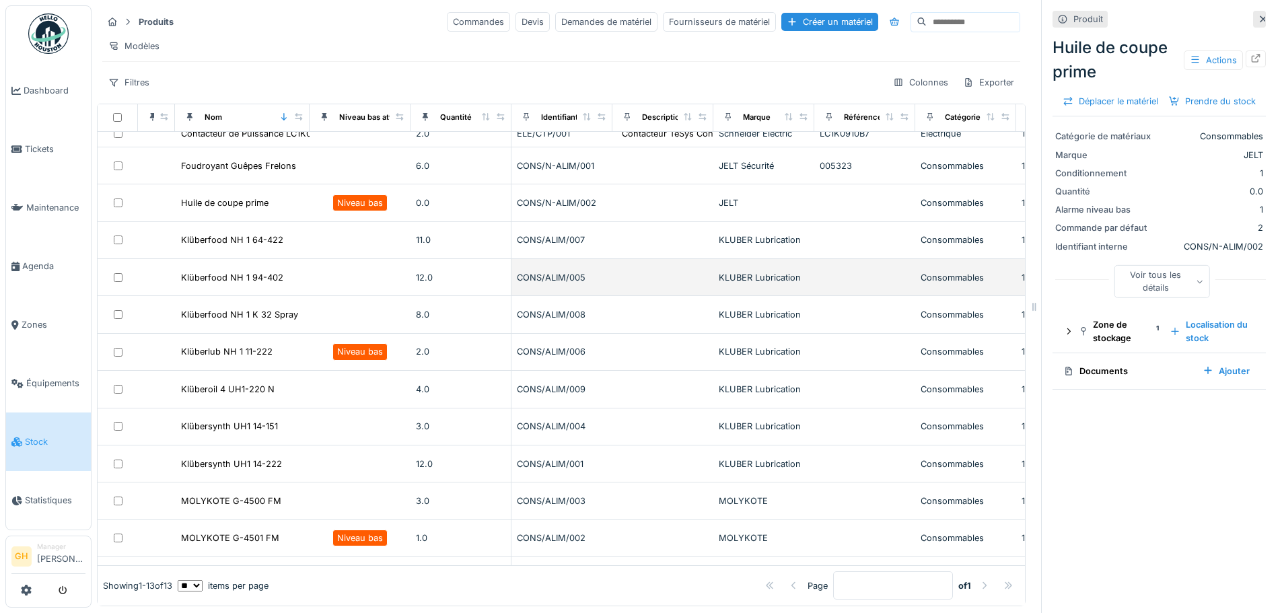
scroll to position [3, 0]
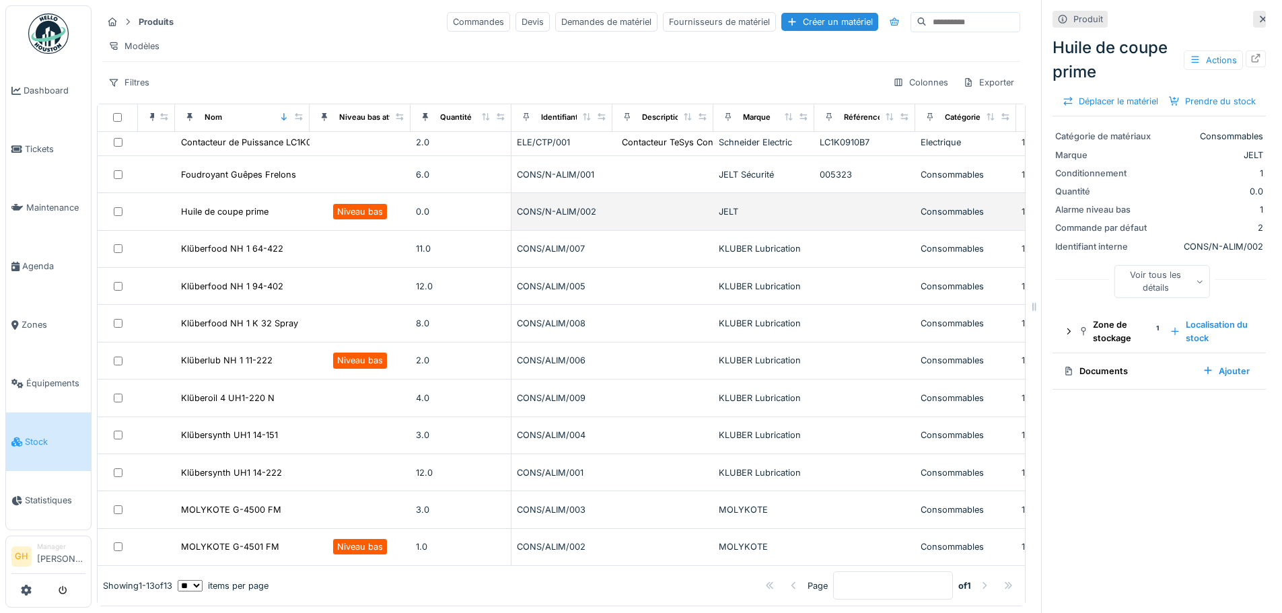
click at [289, 219] on div "Huile de coupe prime" at bounding box center [242, 212] width 124 height 14
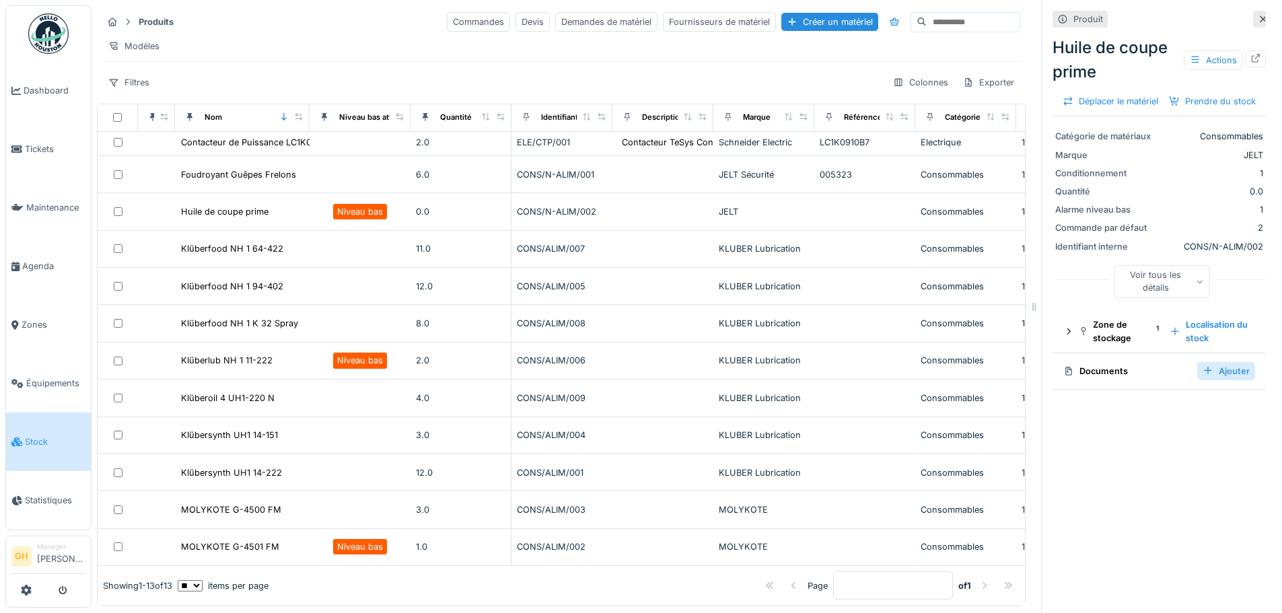
click at [1199, 380] on div "Ajouter" at bounding box center [1226, 371] width 58 height 18
click at [1177, 491] on div "Produit Huile de coupe prime Actions Déplacer le matériel Prendre du stock Caté…" at bounding box center [1159, 306] width 236 height 613
click at [1203, 378] on div at bounding box center [1208, 371] width 11 height 13
click at [781, 24] on div "Créer un matériel" at bounding box center [829, 22] width 97 height 18
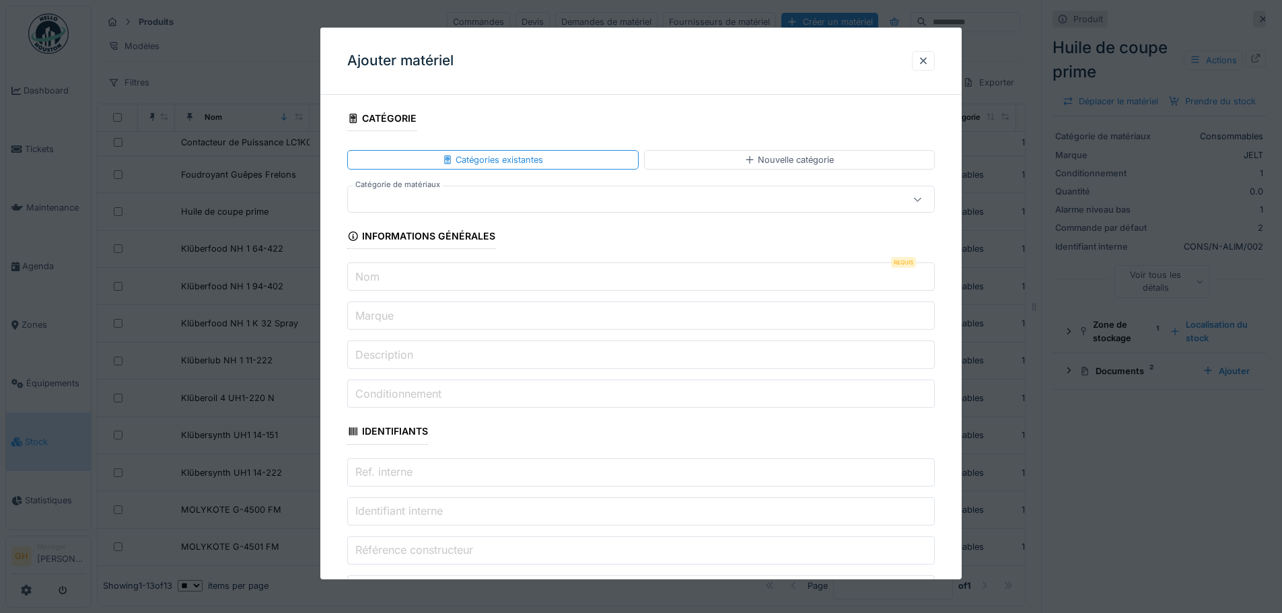
click at [454, 201] on div at bounding box center [606, 199] width 507 height 15
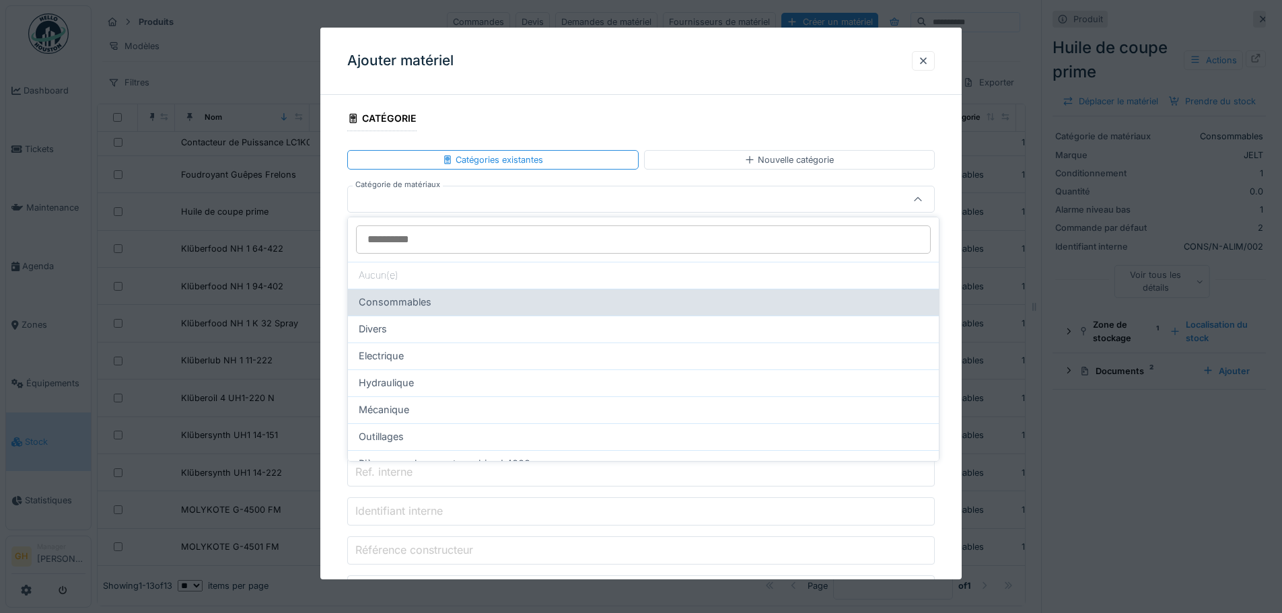
click at [437, 308] on div "Consommables" at bounding box center [643, 302] width 569 height 15
type input "****"
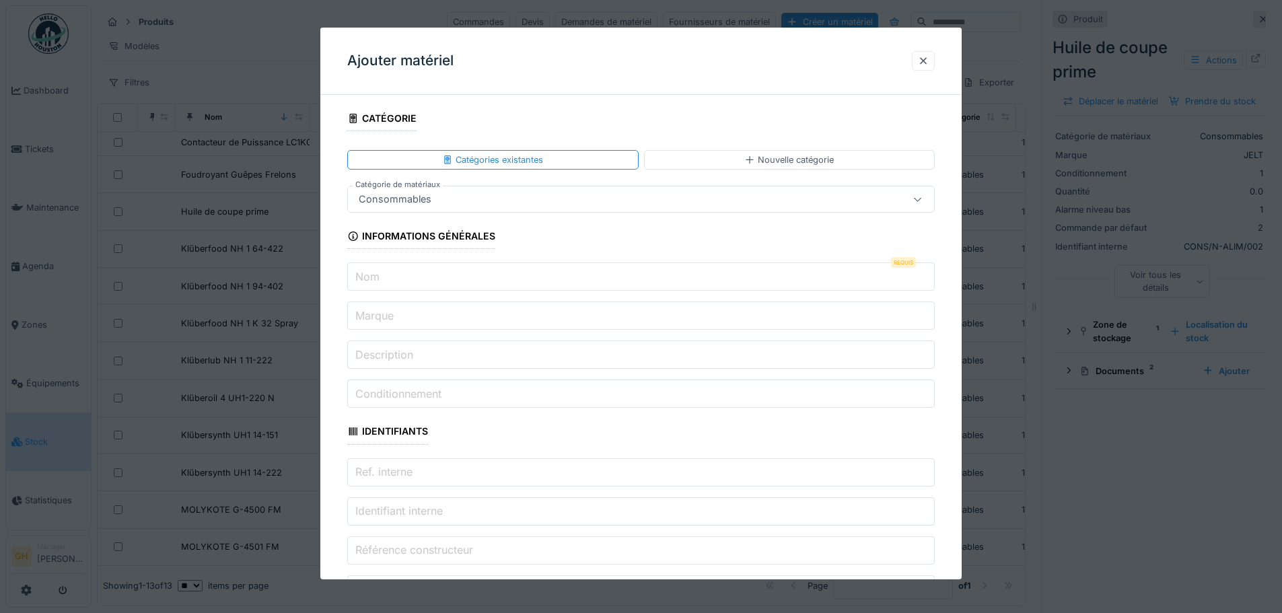
click at [432, 324] on input "Marque" at bounding box center [641, 316] width 588 height 28
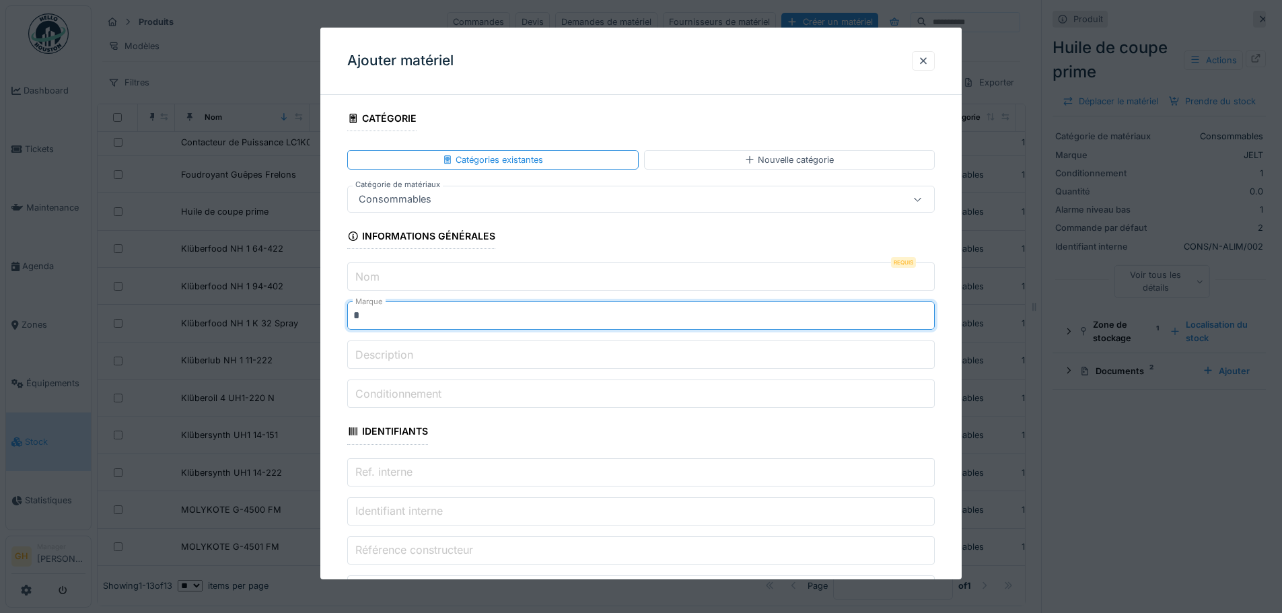
type input "****"
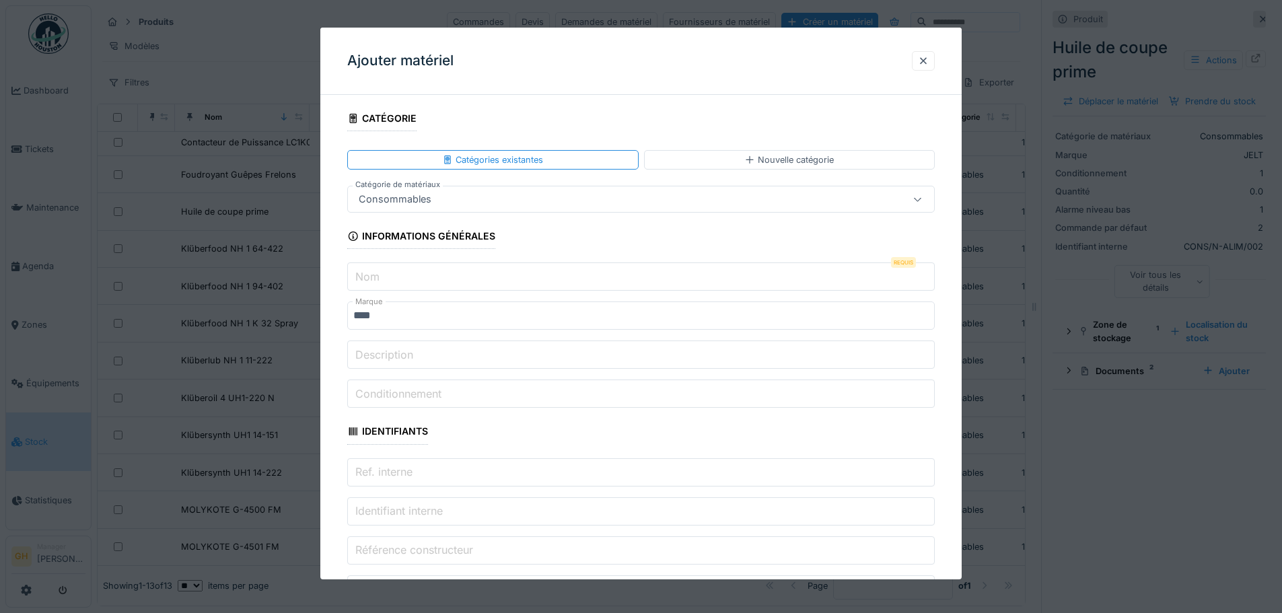
click at [407, 282] on input "Nom" at bounding box center [641, 277] width 588 height 28
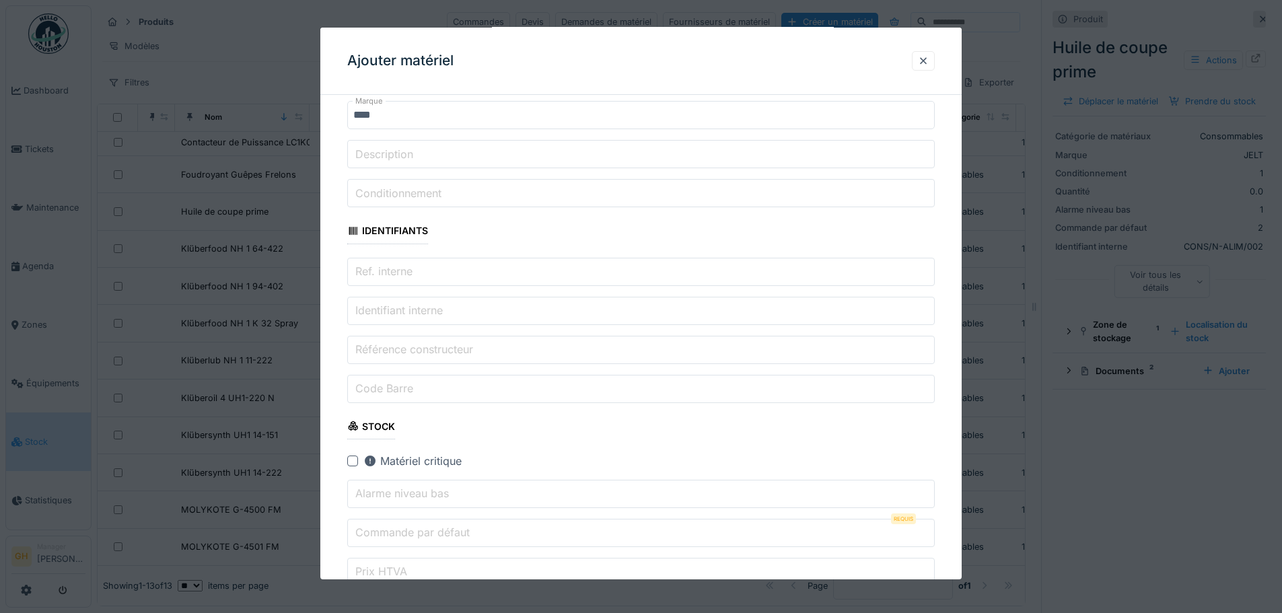
scroll to position [202, 0]
type input "**********"
click at [431, 308] on label "Identifiant interne" at bounding box center [399, 309] width 93 height 16
click at [431, 308] on input "Identifiant interne" at bounding box center [641, 309] width 588 height 28
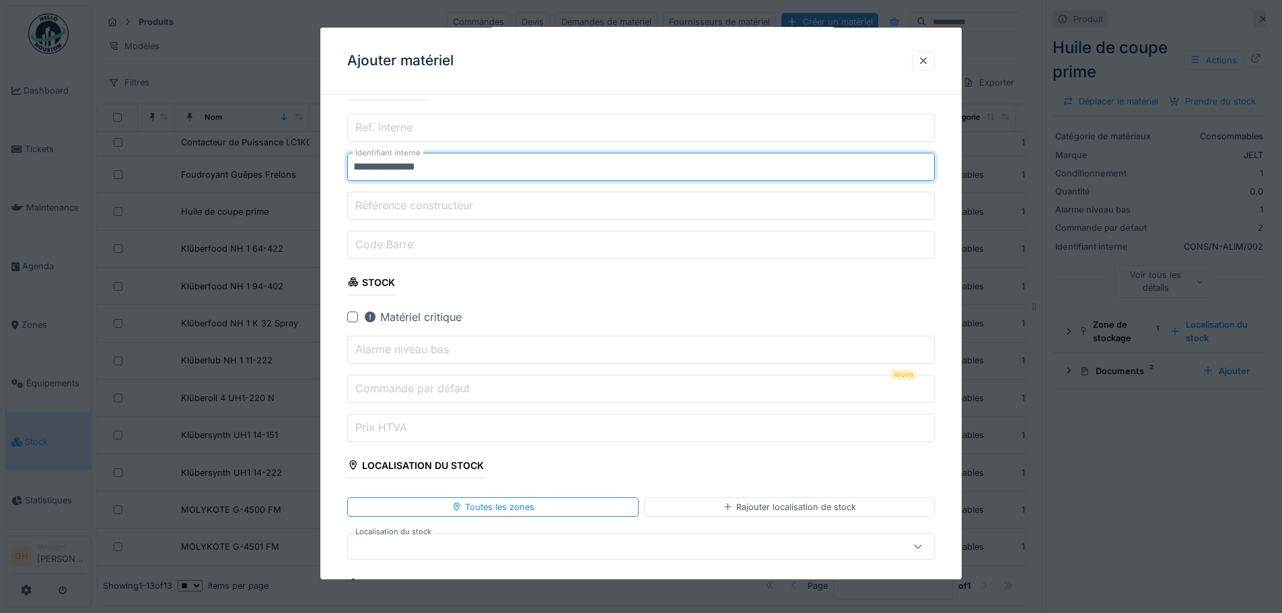
scroll to position [471, 0]
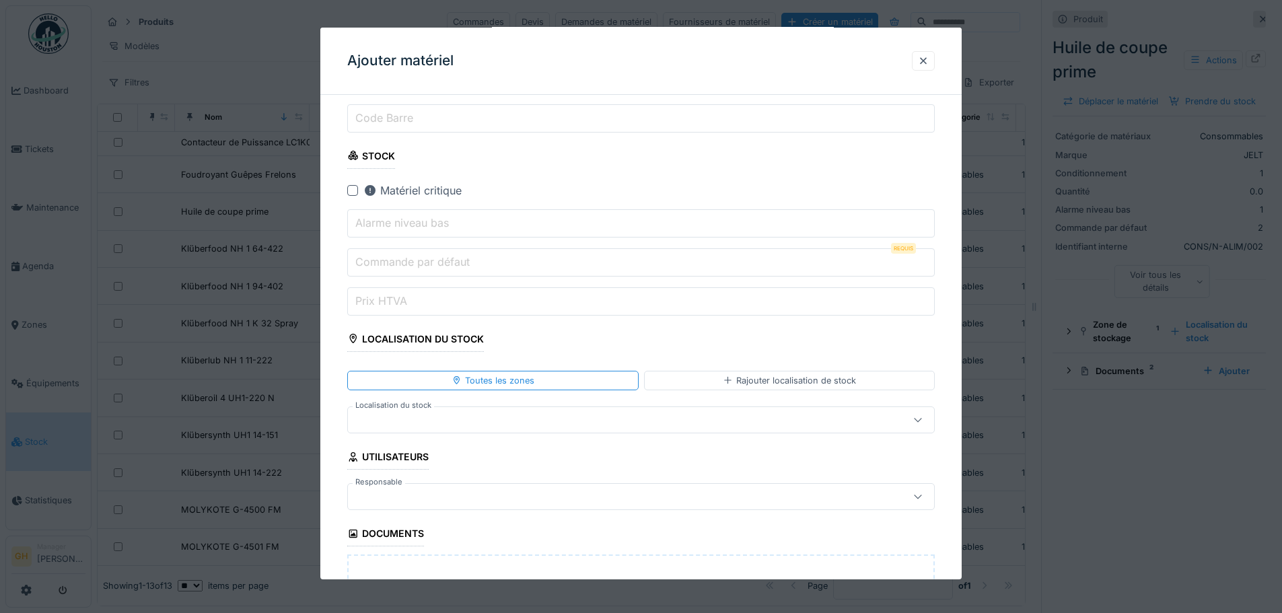
type input "**********"
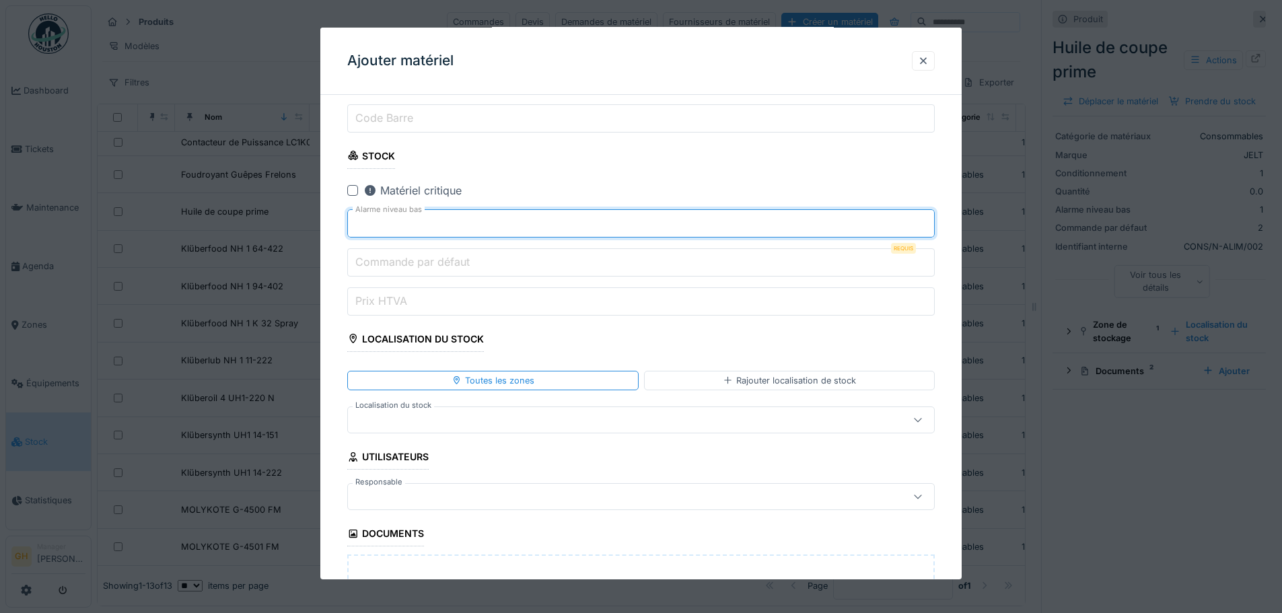
type input "*"
click at [931, 218] on input "*" at bounding box center [641, 223] width 588 height 28
click at [869, 281] on fieldset "**********" at bounding box center [641, 225] width 588 height 1183
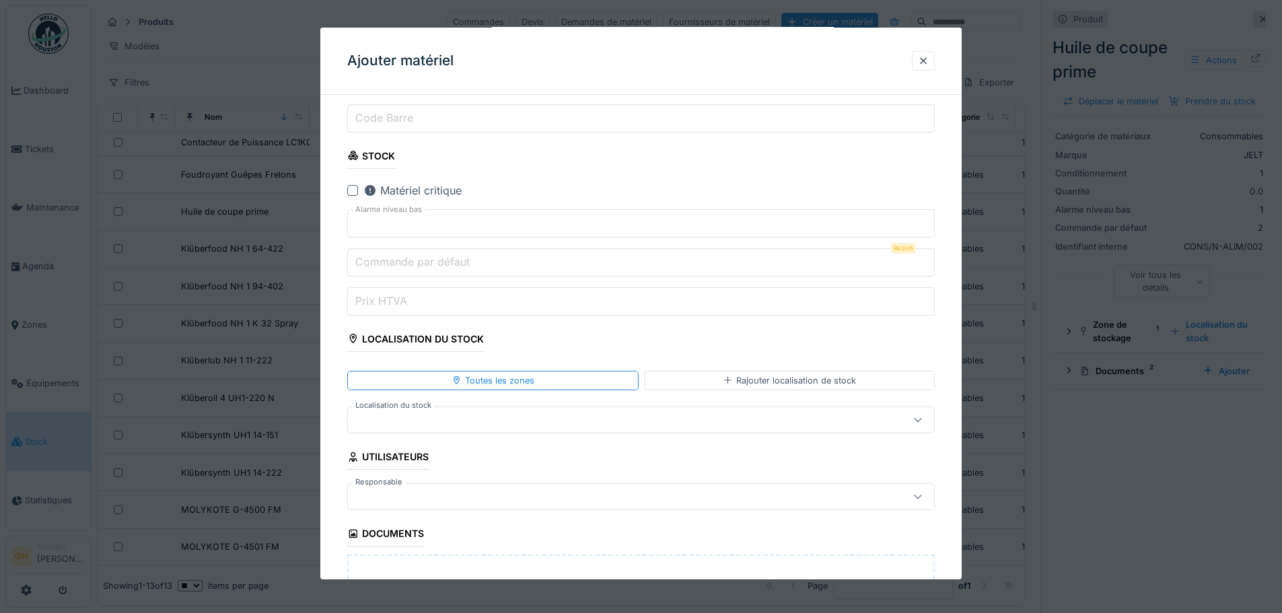
click at [869, 273] on input "Commande par défaut" at bounding box center [641, 262] width 588 height 28
click at [928, 257] on input "*" at bounding box center [641, 262] width 588 height 28
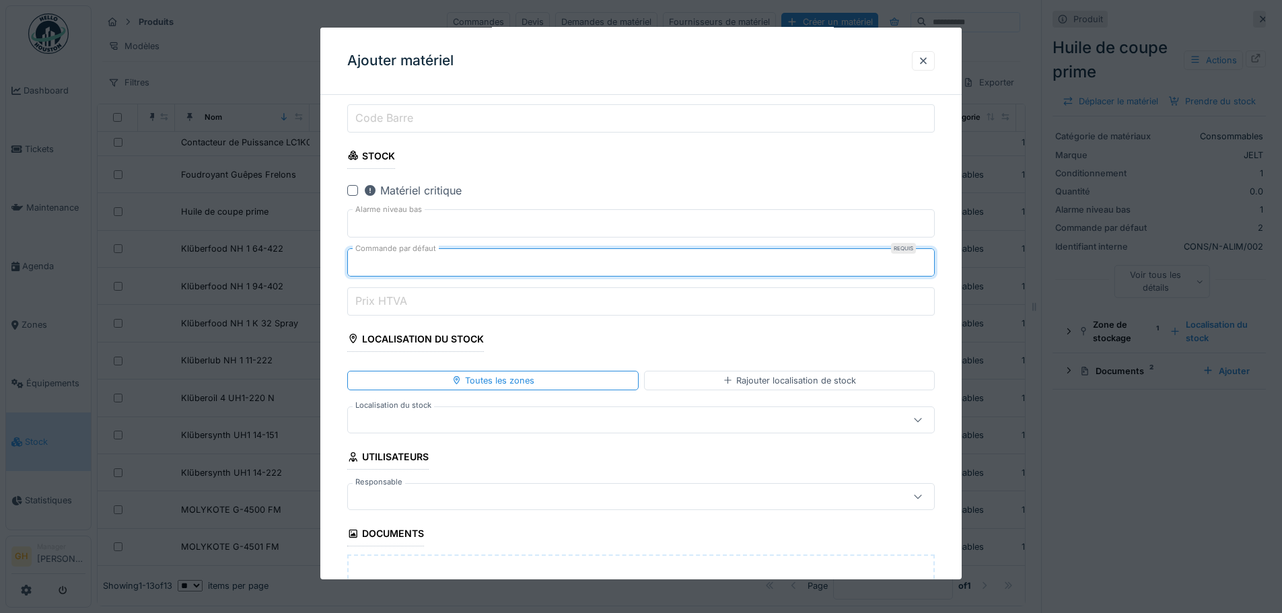
type input "*"
click at [928, 257] on input "*" at bounding box center [641, 262] width 588 height 28
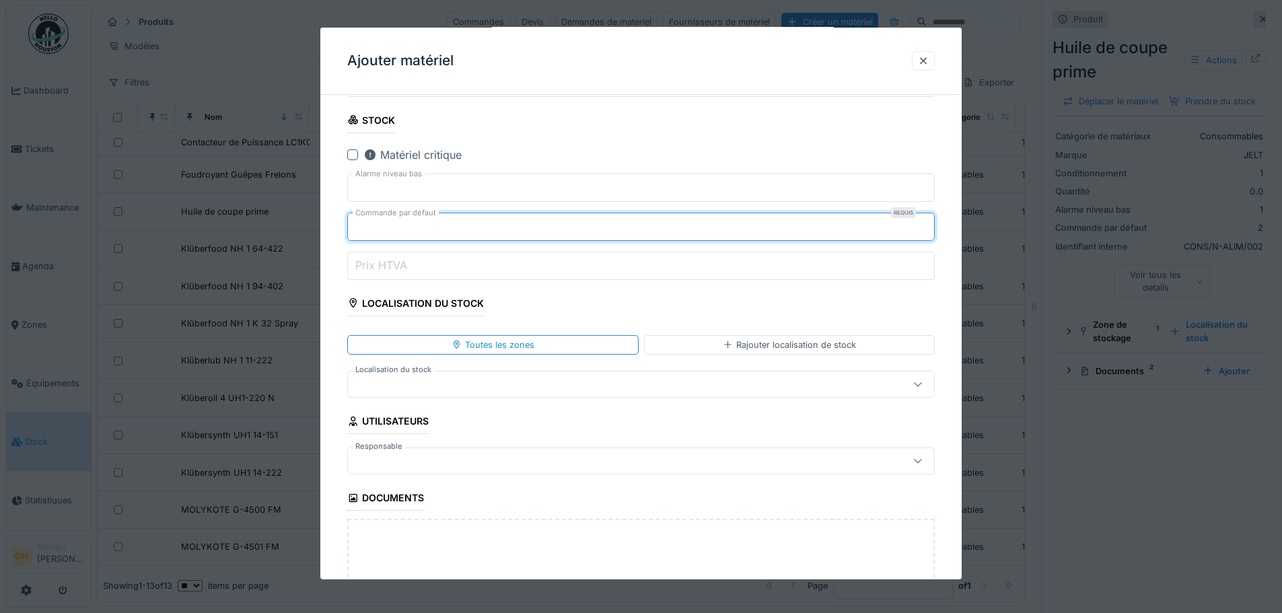
scroll to position [606, 0]
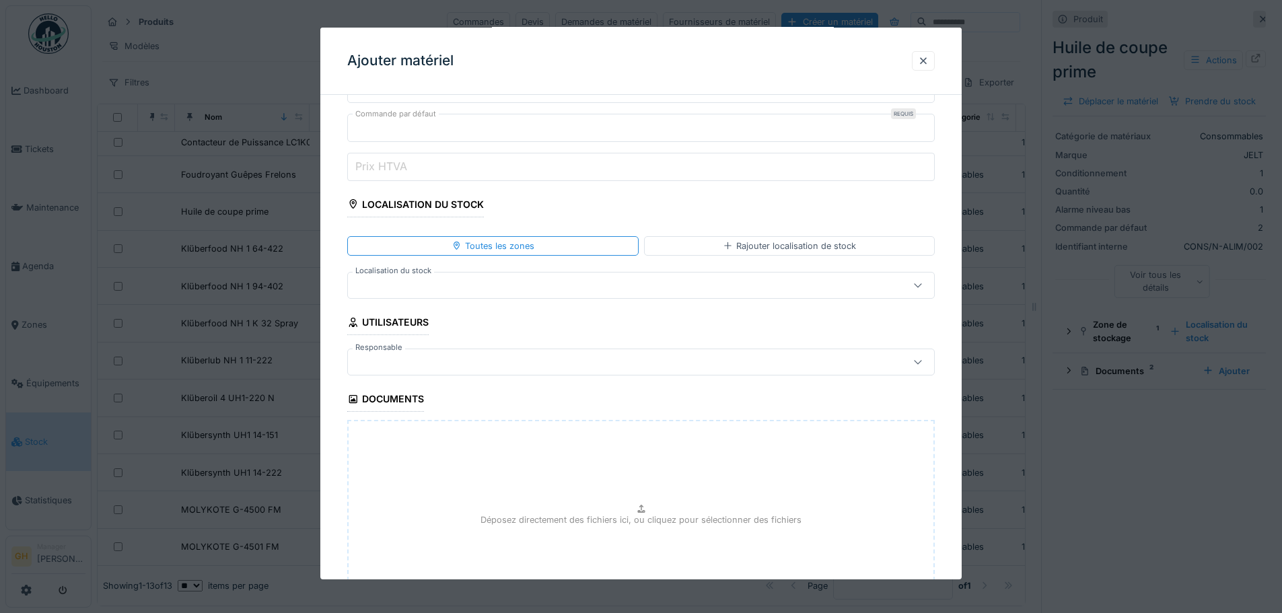
click at [532, 284] on div at bounding box center [606, 285] width 507 height 15
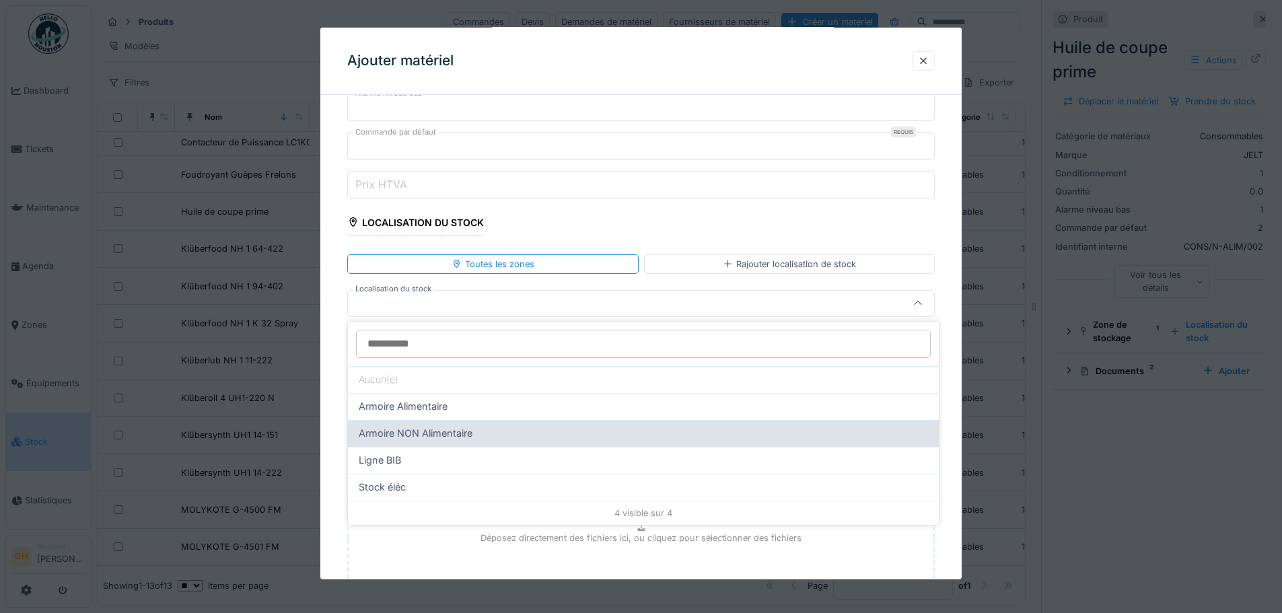
click at [493, 440] on div "Armoire NON Alimentaire" at bounding box center [643, 433] width 569 height 15
type input "*****"
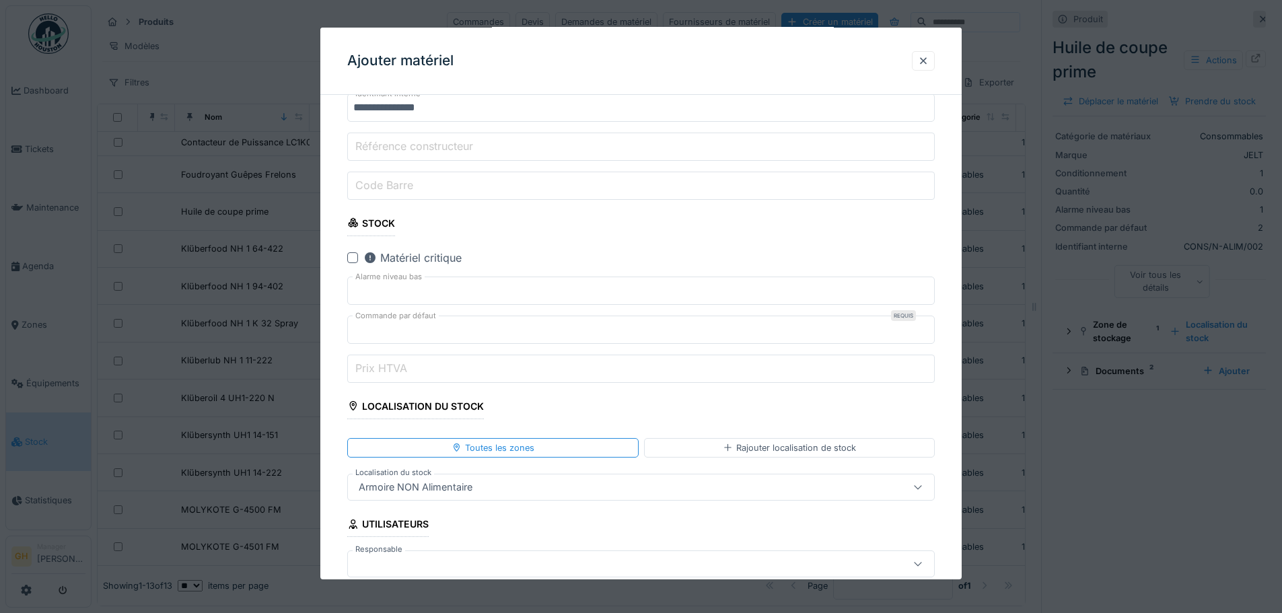
scroll to position [736, 0]
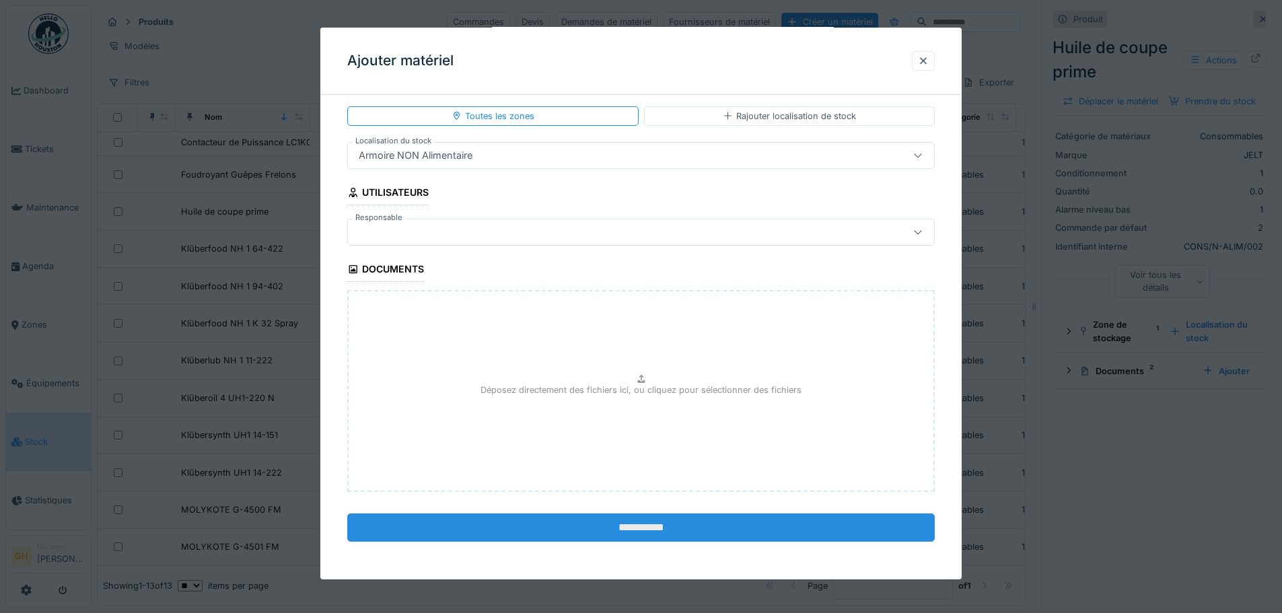
click at [674, 527] on input "**********" at bounding box center [641, 528] width 588 height 28
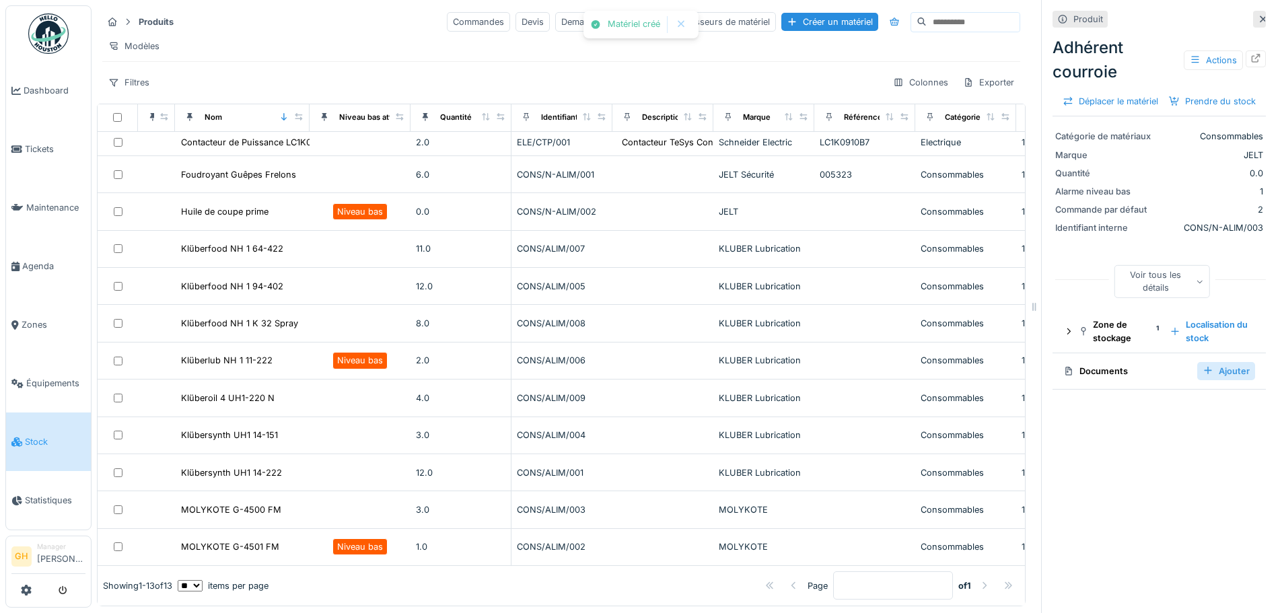
click at [1209, 380] on div "Ajouter" at bounding box center [1226, 371] width 58 height 18
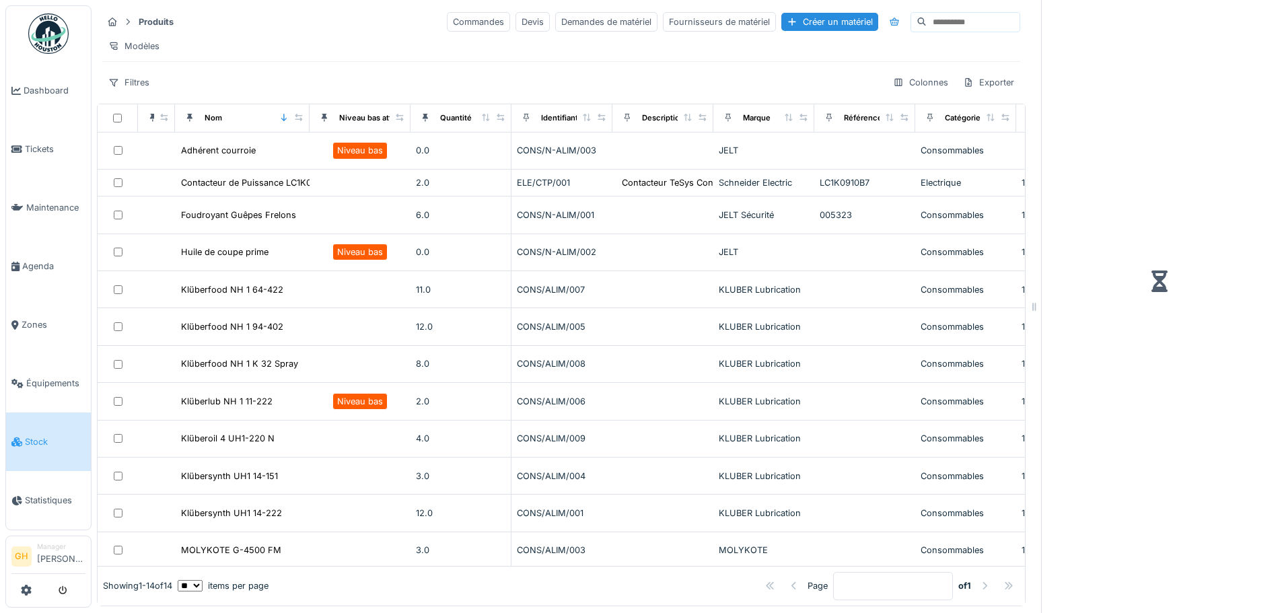
scroll to position [10, 0]
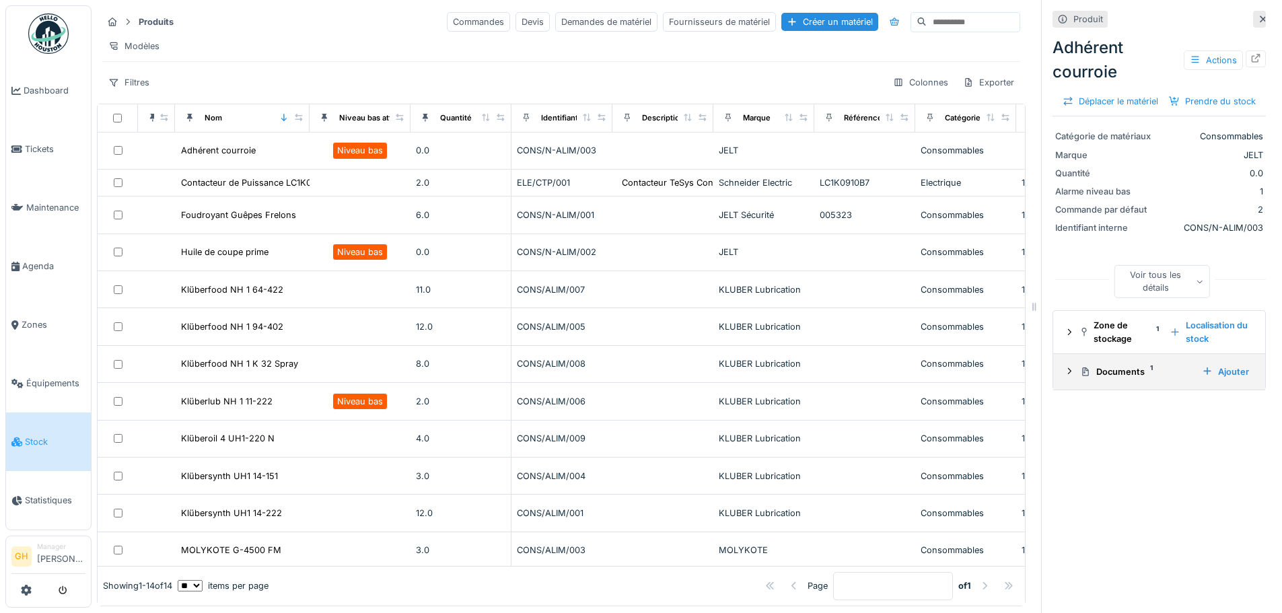
click at [1152, 378] on div "Documents 1" at bounding box center [1135, 372] width 111 height 13
click at [1206, 381] on div "Ajouter" at bounding box center [1226, 372] width 58 height 18
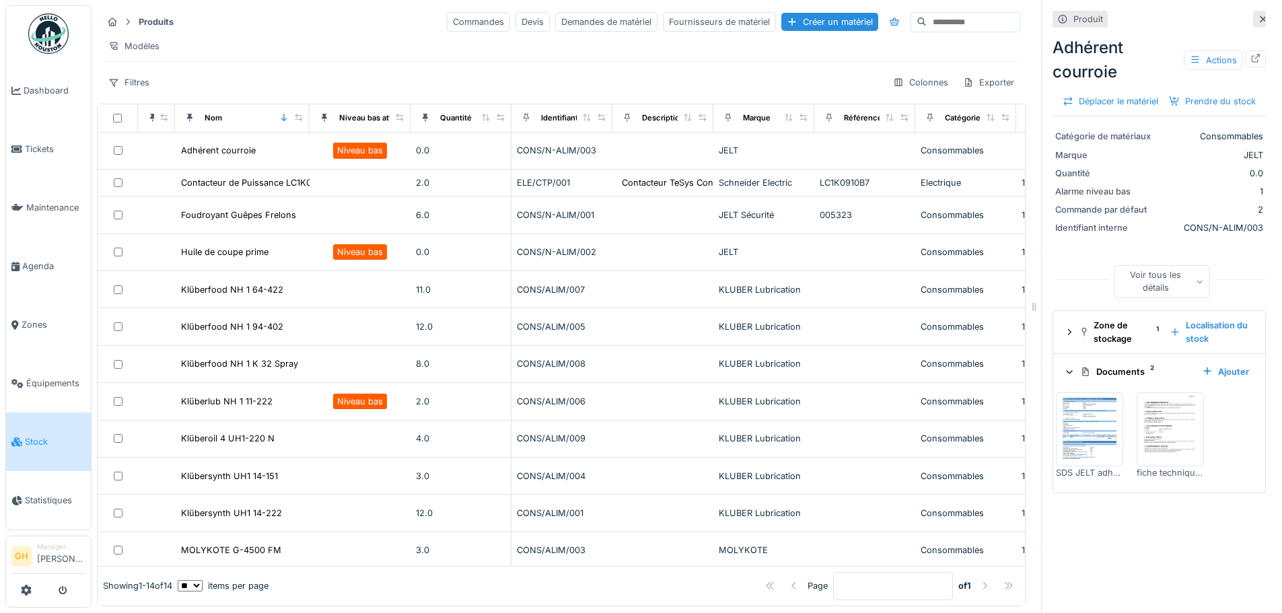
click at [1255, 359] on div "Produit Adhérent courroie Actions Déplacer le matériel Prendre du stock Catégor…" at bounding box center [1159, 306] width 236 height 613
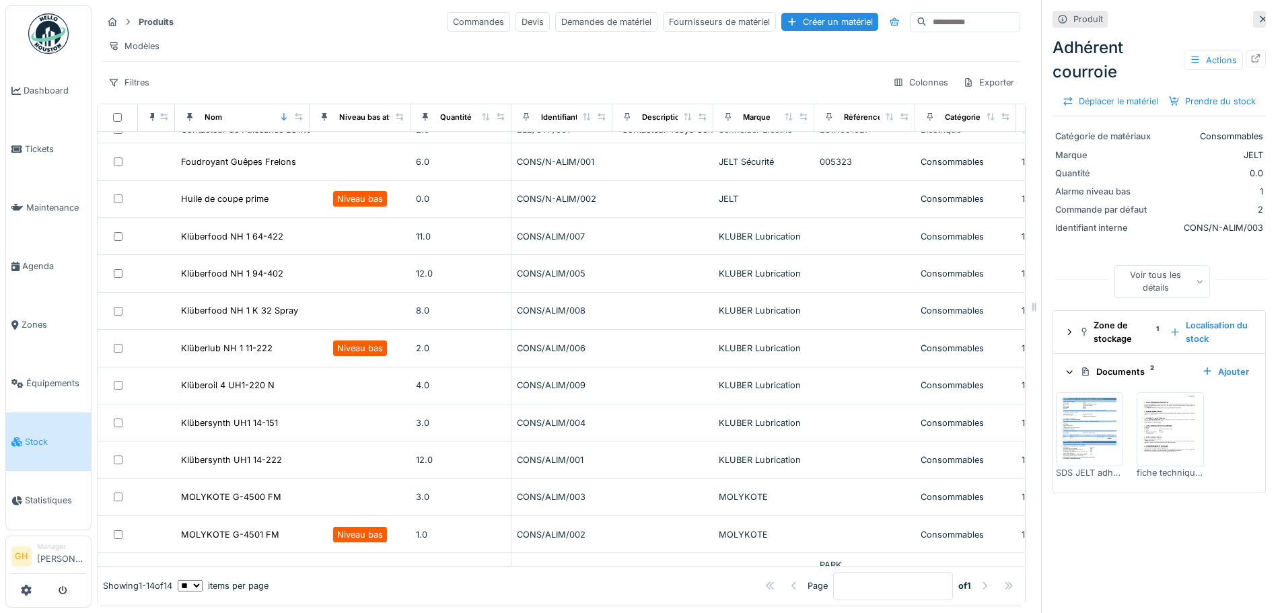
scroll to position [0, 0]
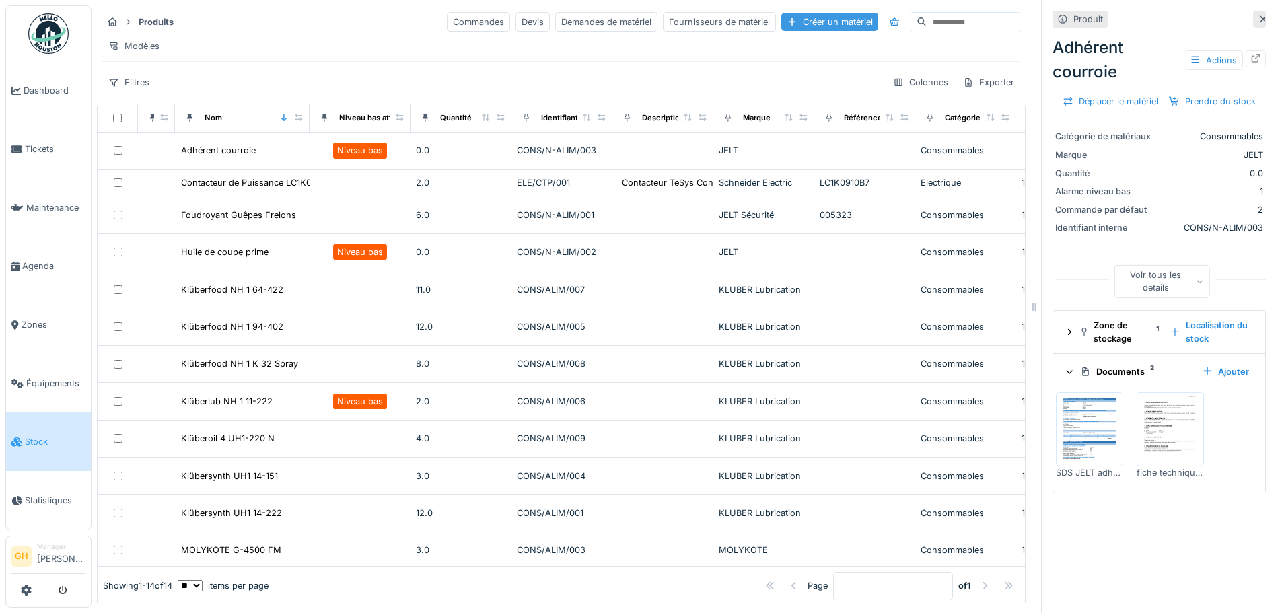
click at [781, 18] on div "Créer un matériel" at bounding box center [829, 22] width 97 height 18
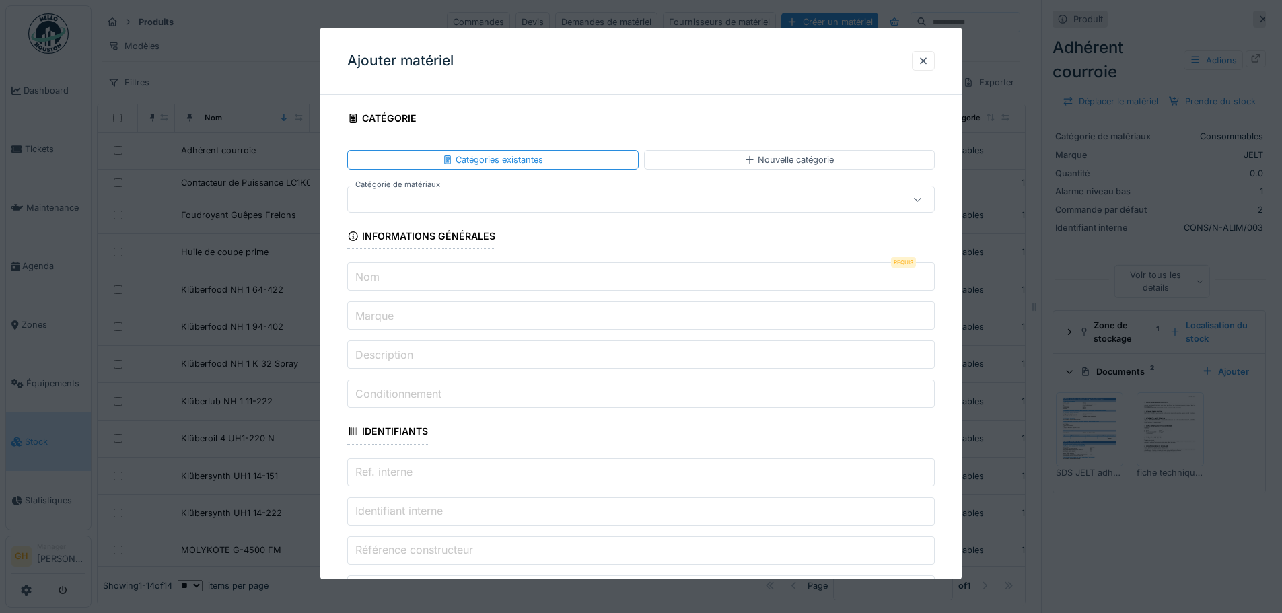
click at [442, 197] on div at bounding box center [606, 199] width 507 height 15
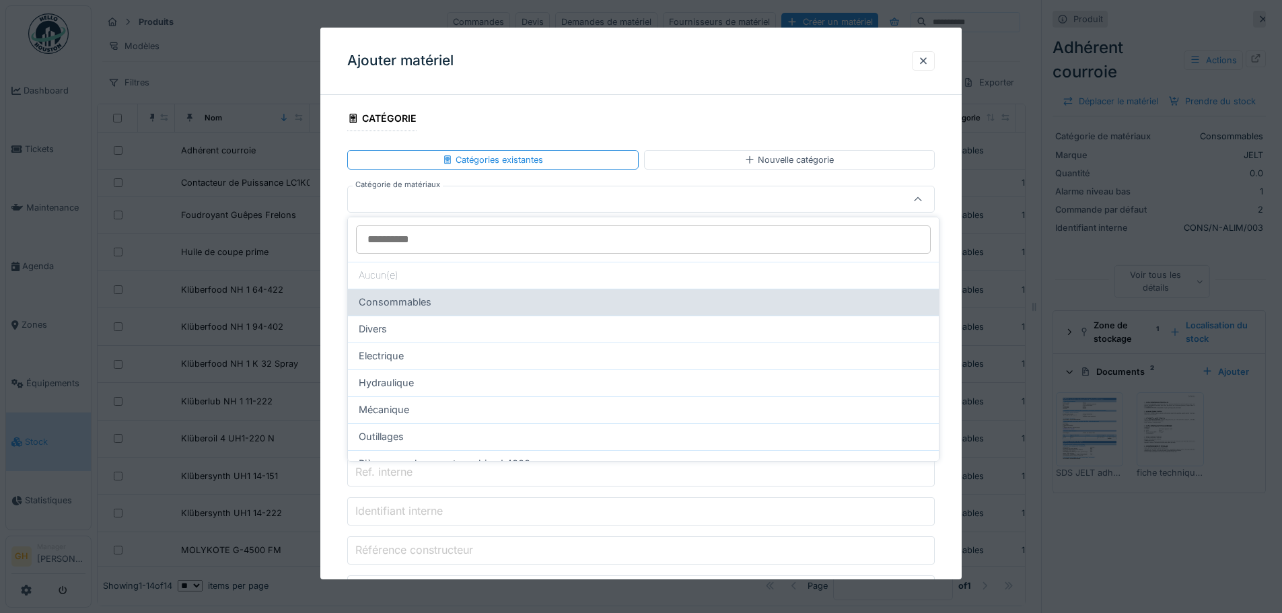
click at [462, 304] on div "Consommables" at bounding box center [643, 302] width 569 height 15
type input "****"
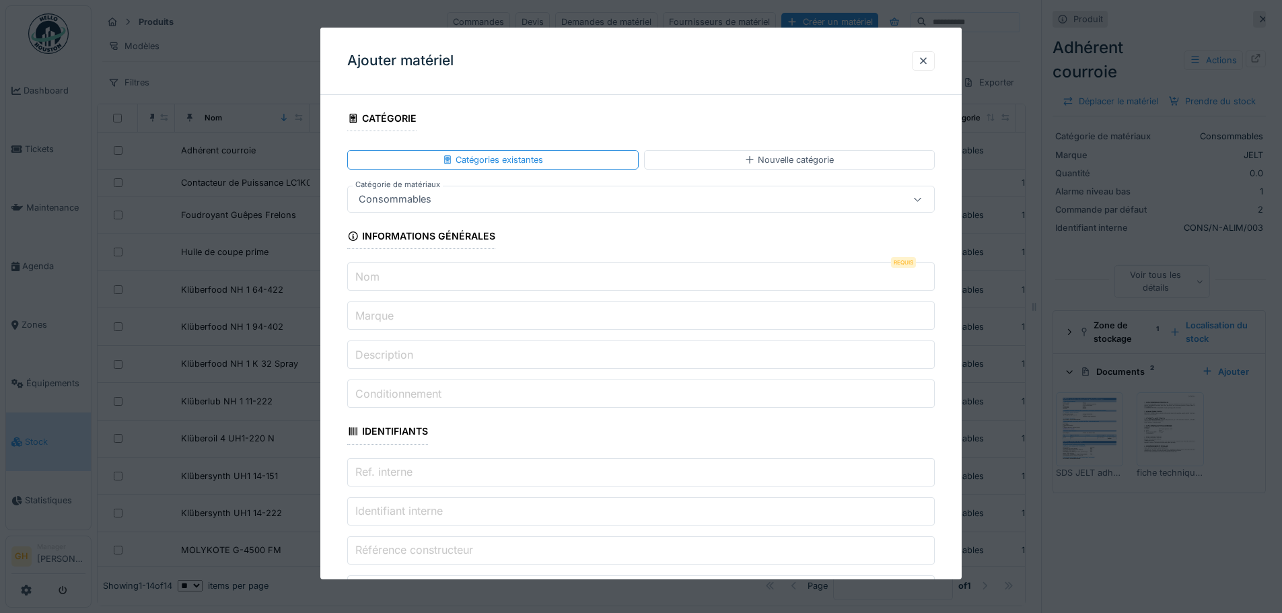
click at [432, 319] on input "Marque" at bounding box center [641, 316] width 588 height 28
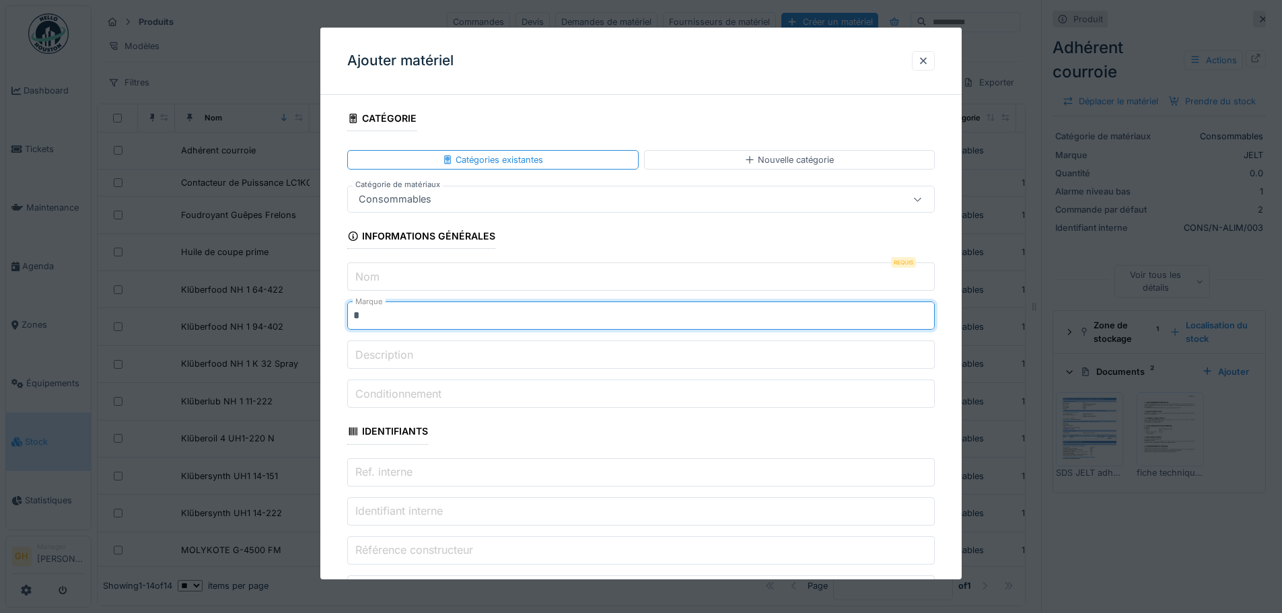
type input "**********"
click at [415, 275] on input "Nom" at bounding box center [641, 277] width 588 height 28
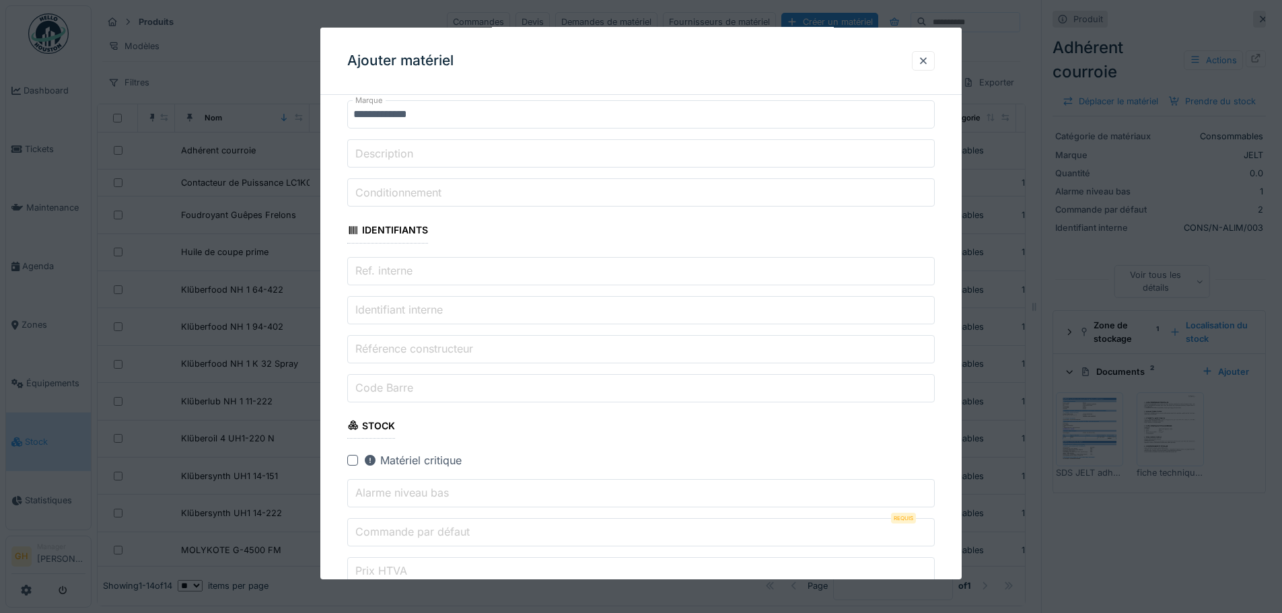
scroll to position [202, 0]
type input "**********"
click at [440, 308] on label "Identifiant interne" at bounding box center [399, 309] width 93 height 16
click at [440, 308] on input "Identifiant interne" at bounding box center [641, 309] width 588 height 28
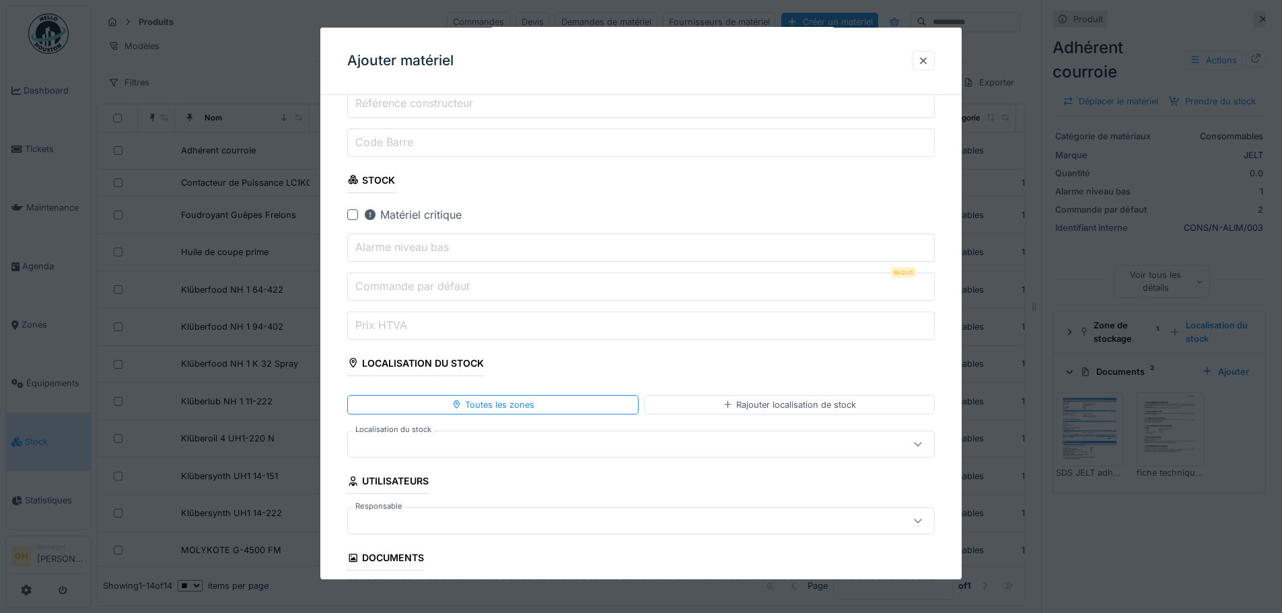
scroll to position [471, 0]
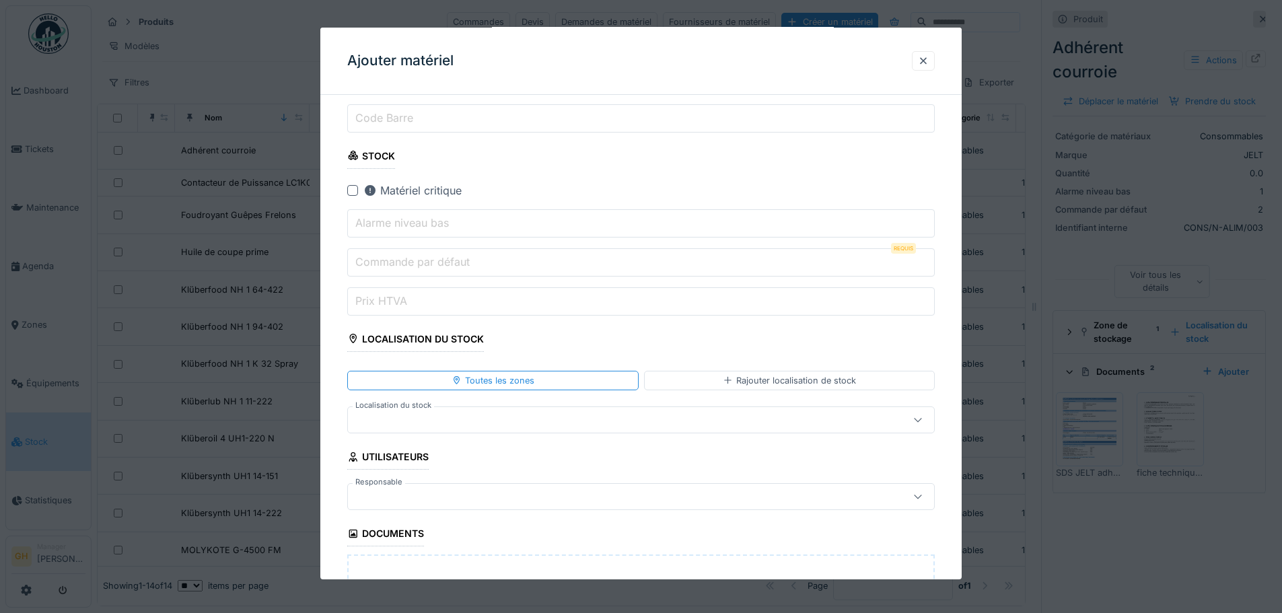
type input "**********"
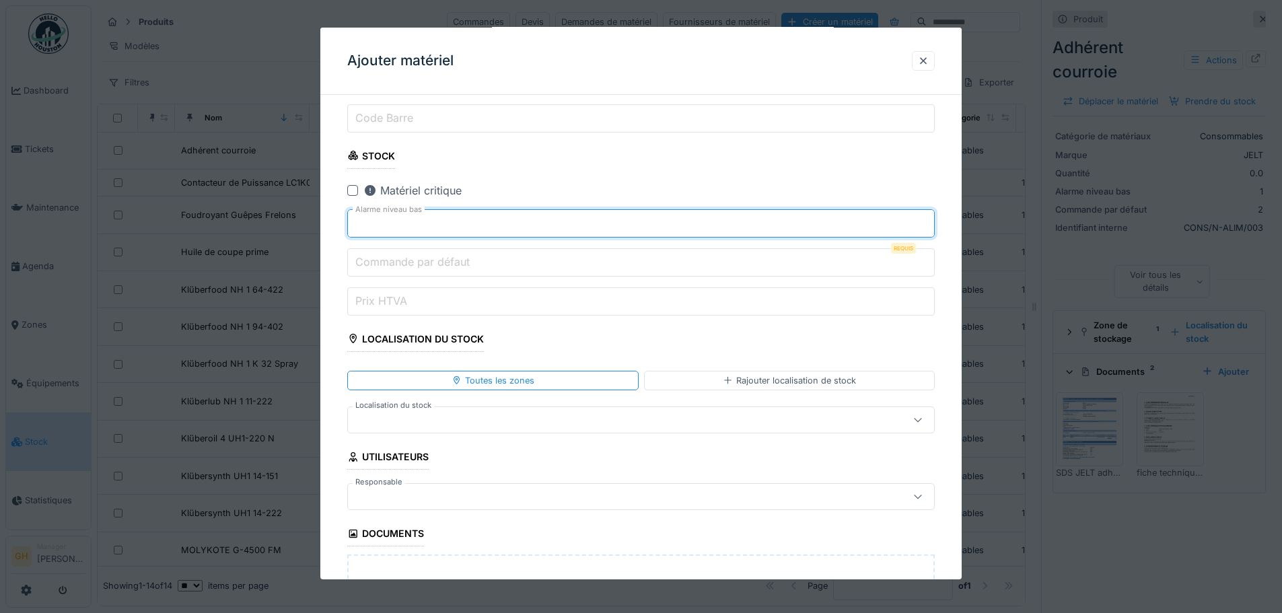
type input "*"
click at [928, 219] on input "*" at bounding box center [641, 223] width 588 height 28
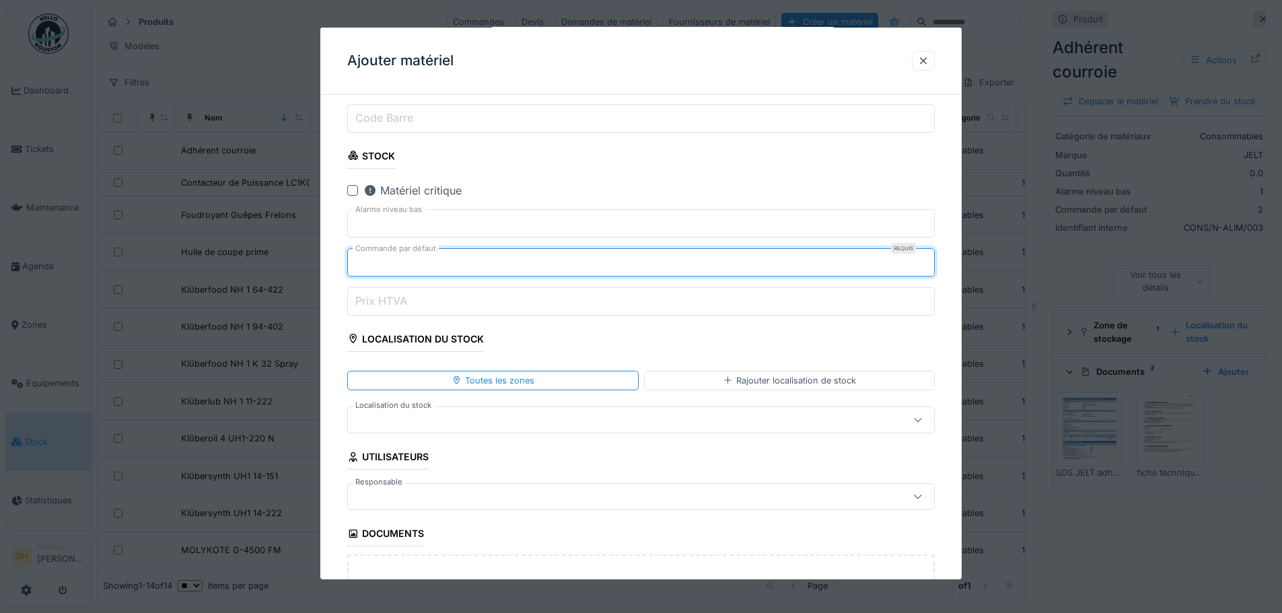
click at [930, 258] on input "*" at bounding box center [641, 262] width 588 height 28
type input "*"
click at [930, 258] on input "*" at bounding box center [641, 262] width 588 height 28
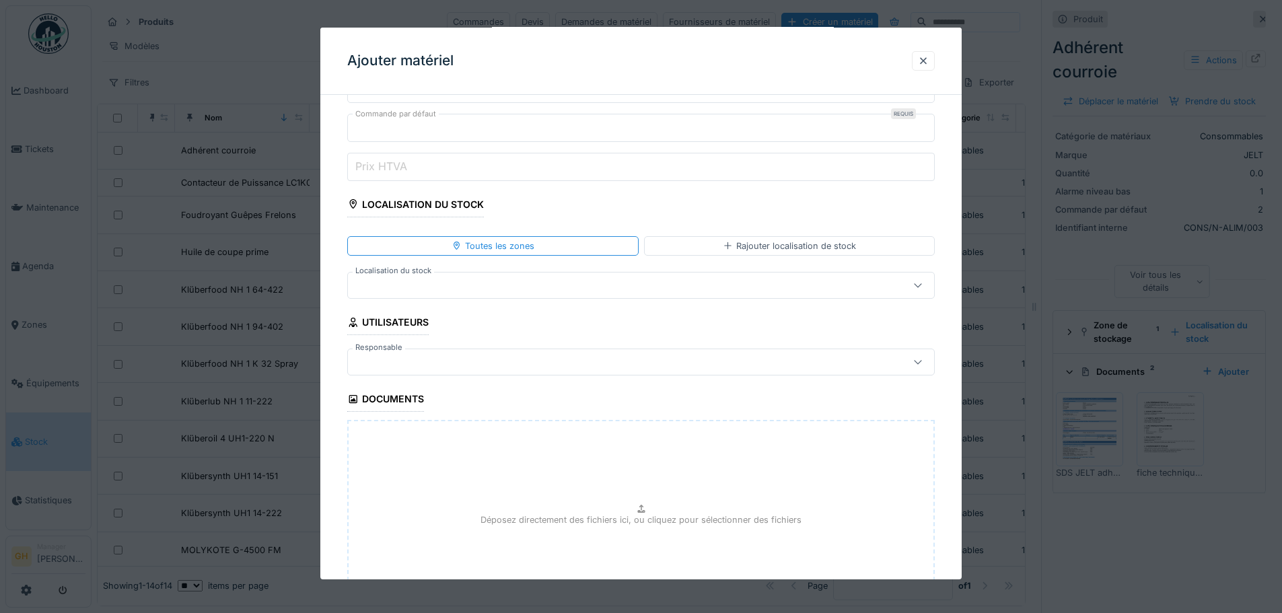
click at [456, 281] on div at bounding box center [606, 285] width 507 height 15
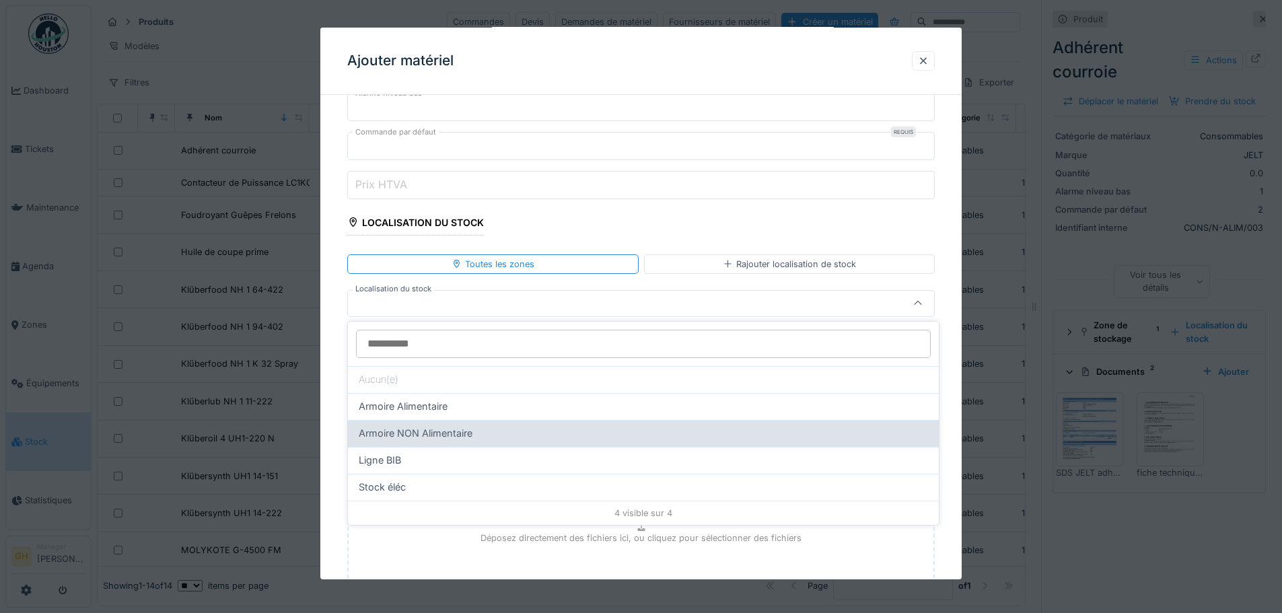
click at [451, 438] on span "Armoire NON Alimentaire" at bounding box center [416, 433] width 114 height 15
type input "*****"
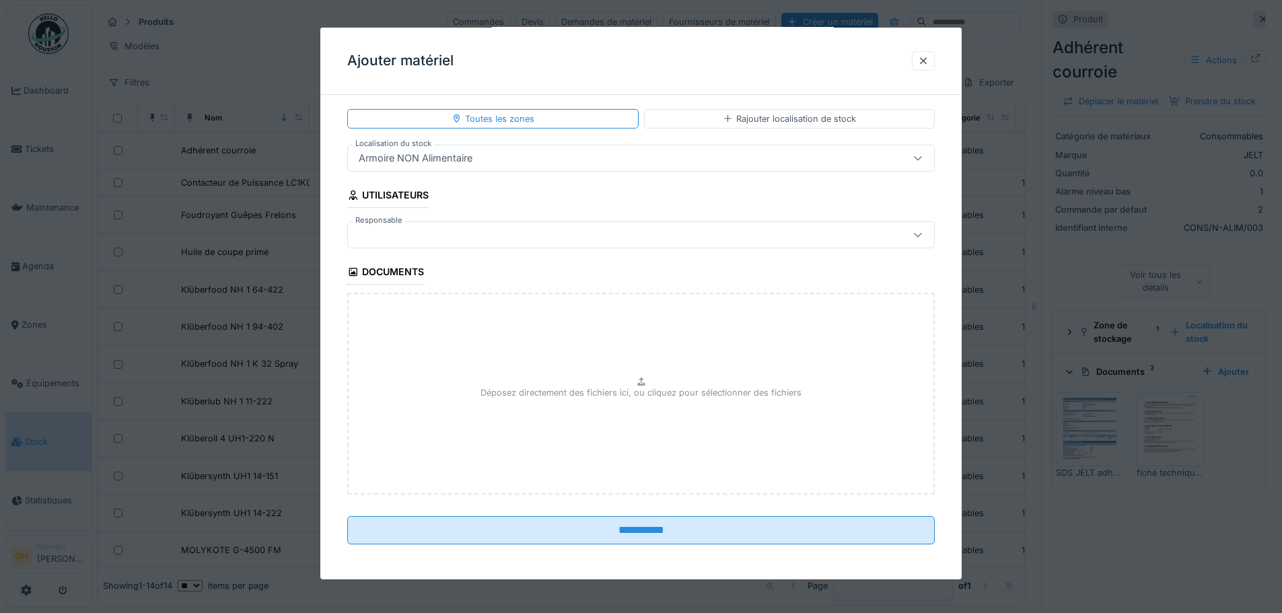
scroll to position [736, 0]
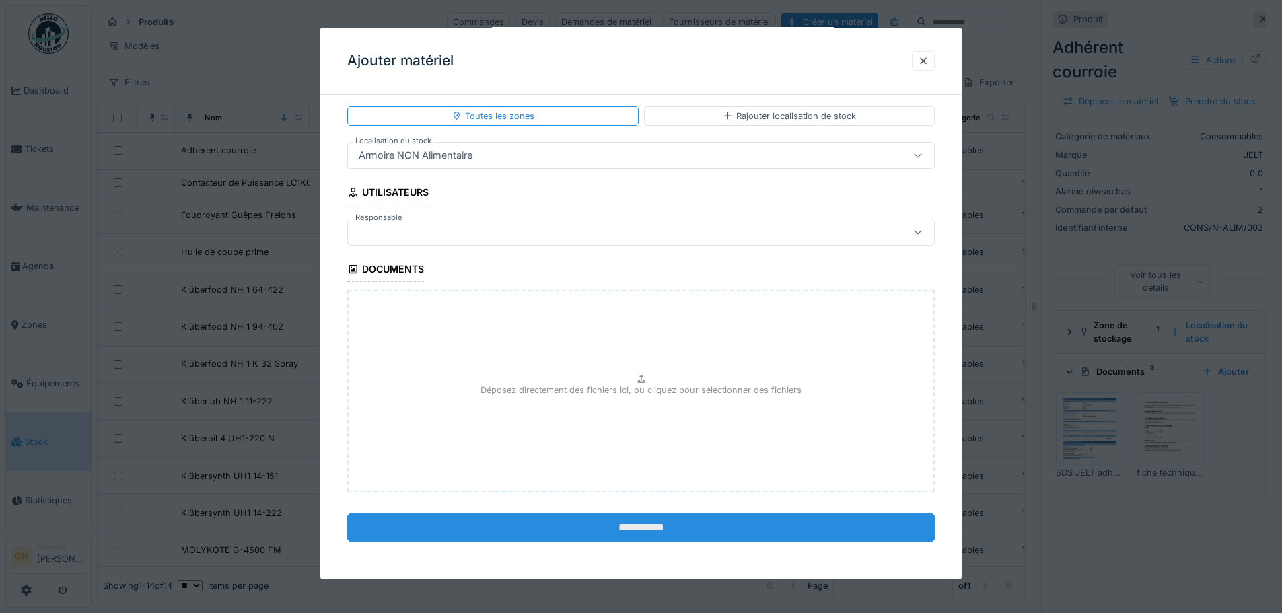
click at [664, 529] on input "**********" at bounding box center [641, 528] width 588 height 28
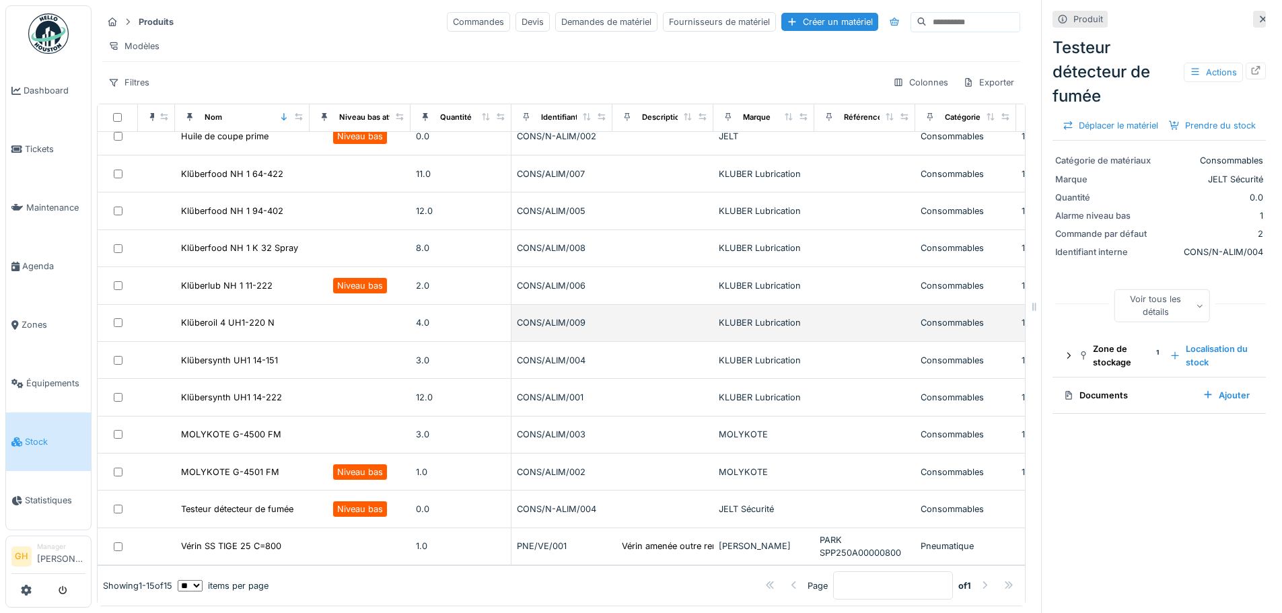
scroll to position [145, 0]
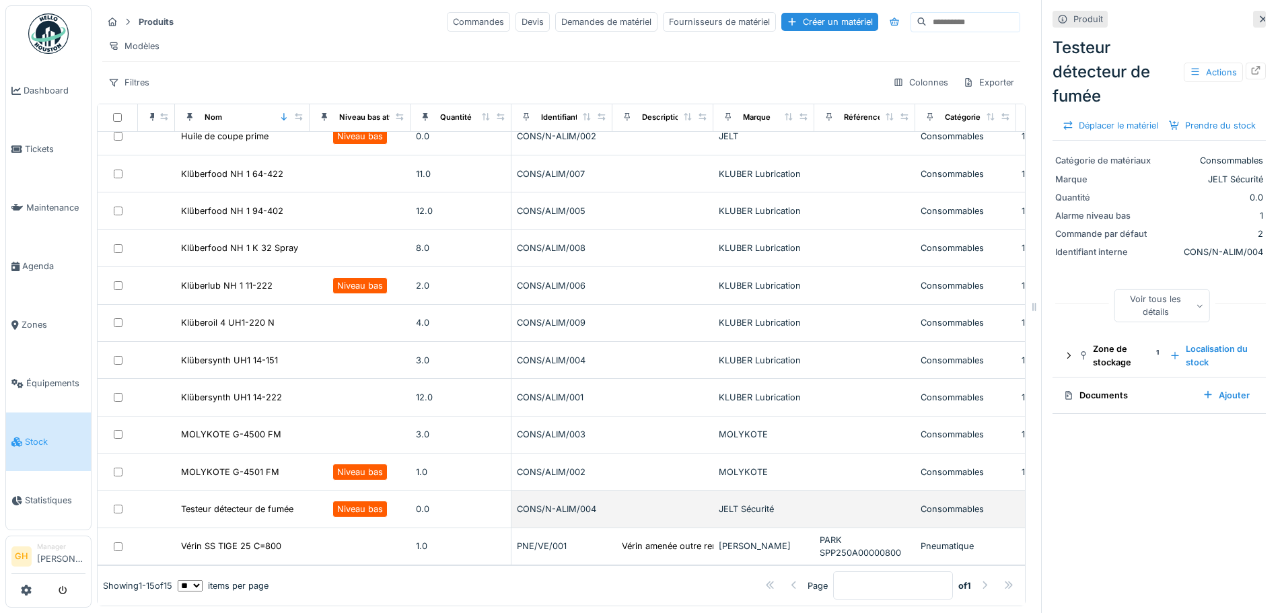
click at [308, 501] on td "Testeur détecteur de fumée" at bounding box center [242, 509] width 135 height 37
click at [323, 501] on div "Niveau bas" at bounding box center [360, 509] width 90 height 17
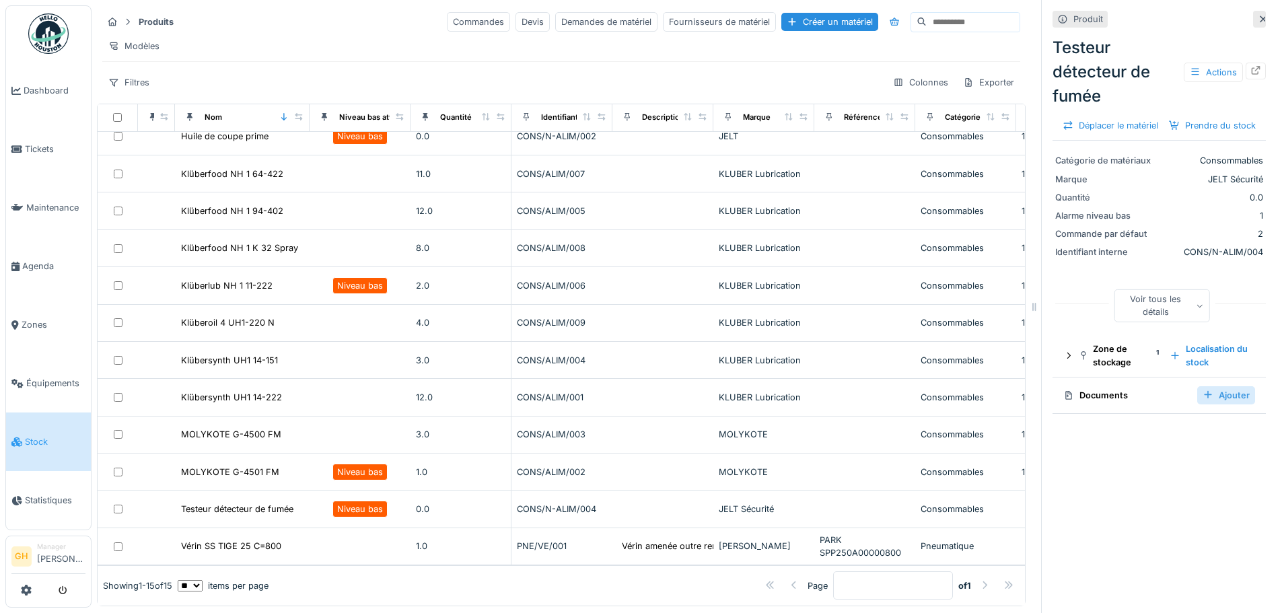
click at [1199, 405] on div "Ajouter" at bounding box center [1226, 395] width 58 height 18
click at [1222, 405] on div "Ajouter" at bounding box center [1226, 395] width 58 height 18
click at [1254, 56] on div "Produit Testeur détecteur de fumée Actions Déplacer le matériel Prendre du stoc…" at bounding box center [1159, 306] width 236 height 613
